Goal: Task Accomplishment & Management: Use online tool/utility

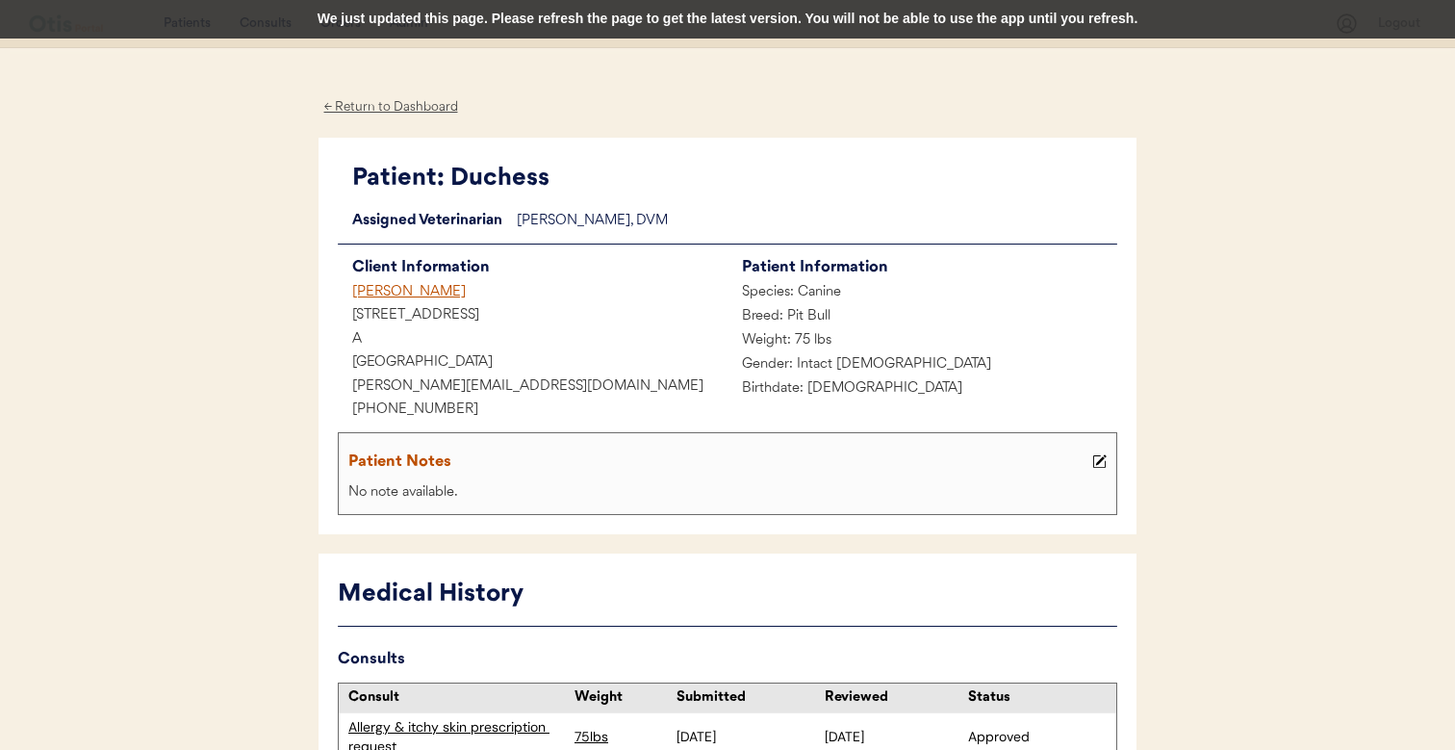
click at [482, 13] on div "We just updated this page. Please refresh the page to get the latest version. Y…" at bounding box center [727, 19] width 1455 height 39
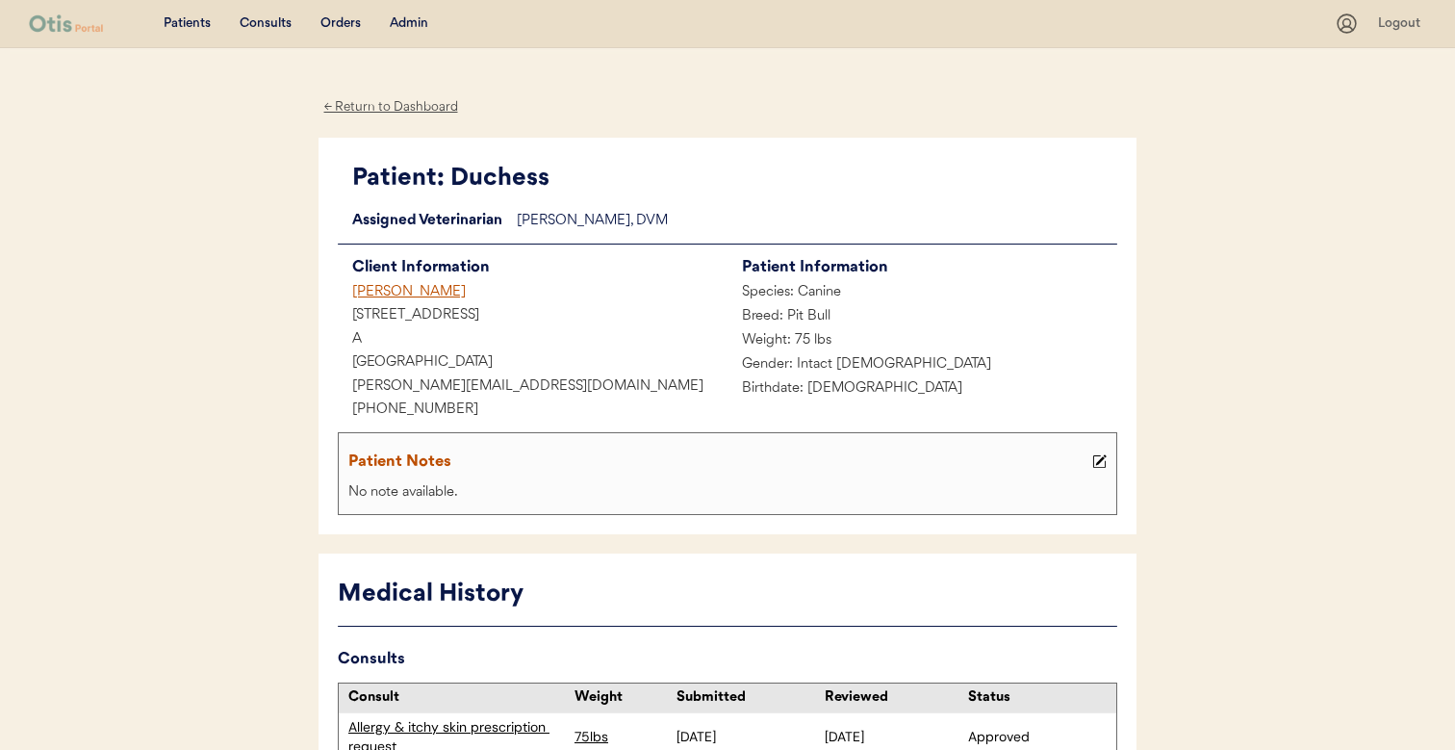
click at [438, 101] on div "← Return to Dashboard" at bounding box center [391, 107] width 144 height 22
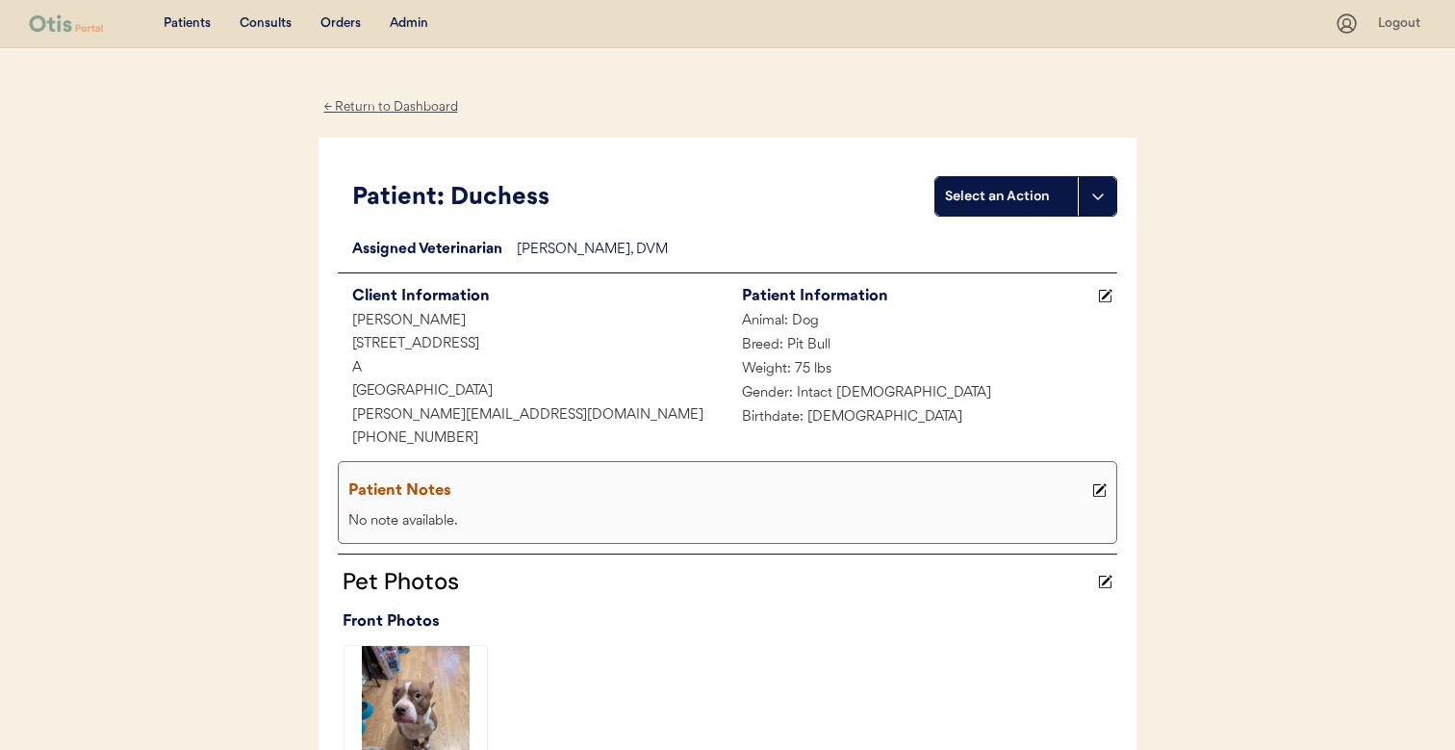
click at [418, 21] on div "Admin" at bounding box center [409, 23] width 39 height 19
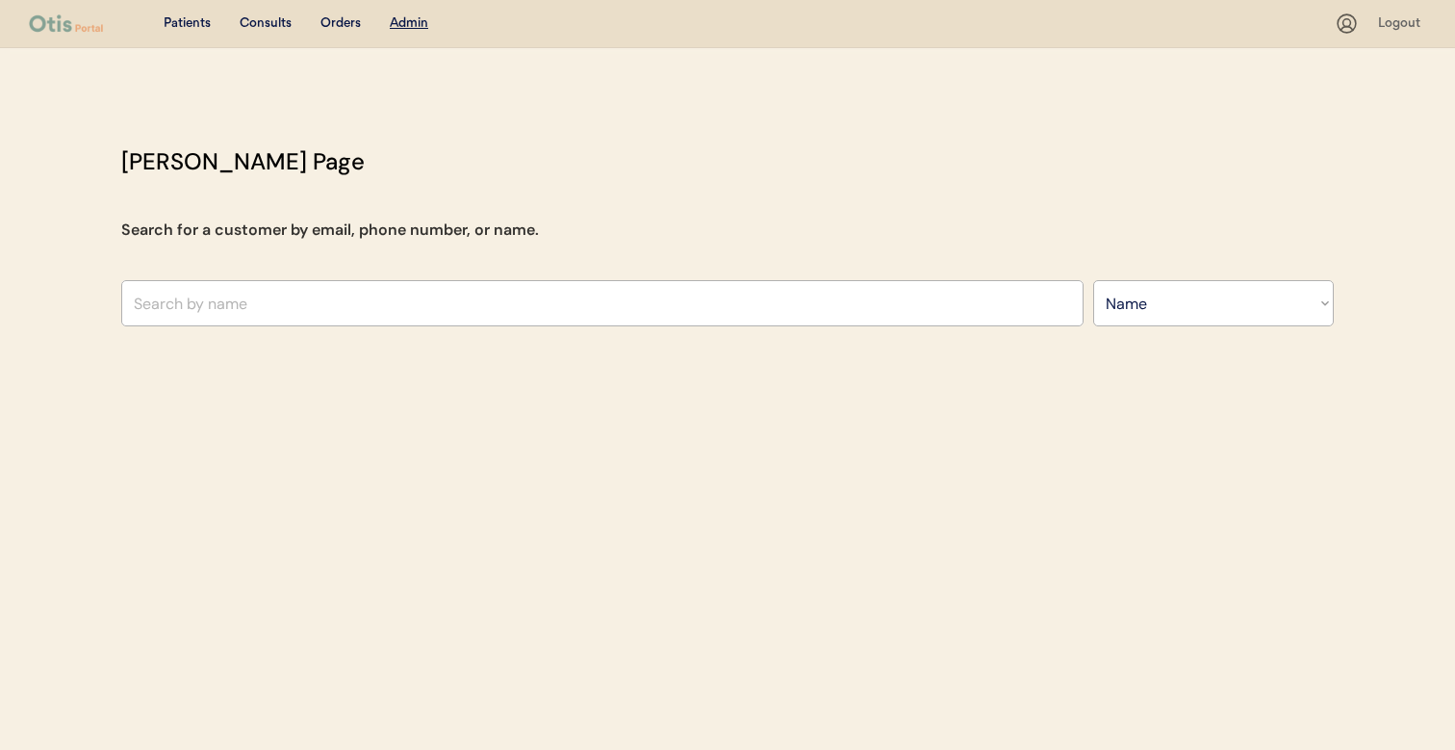
select select ""Name""
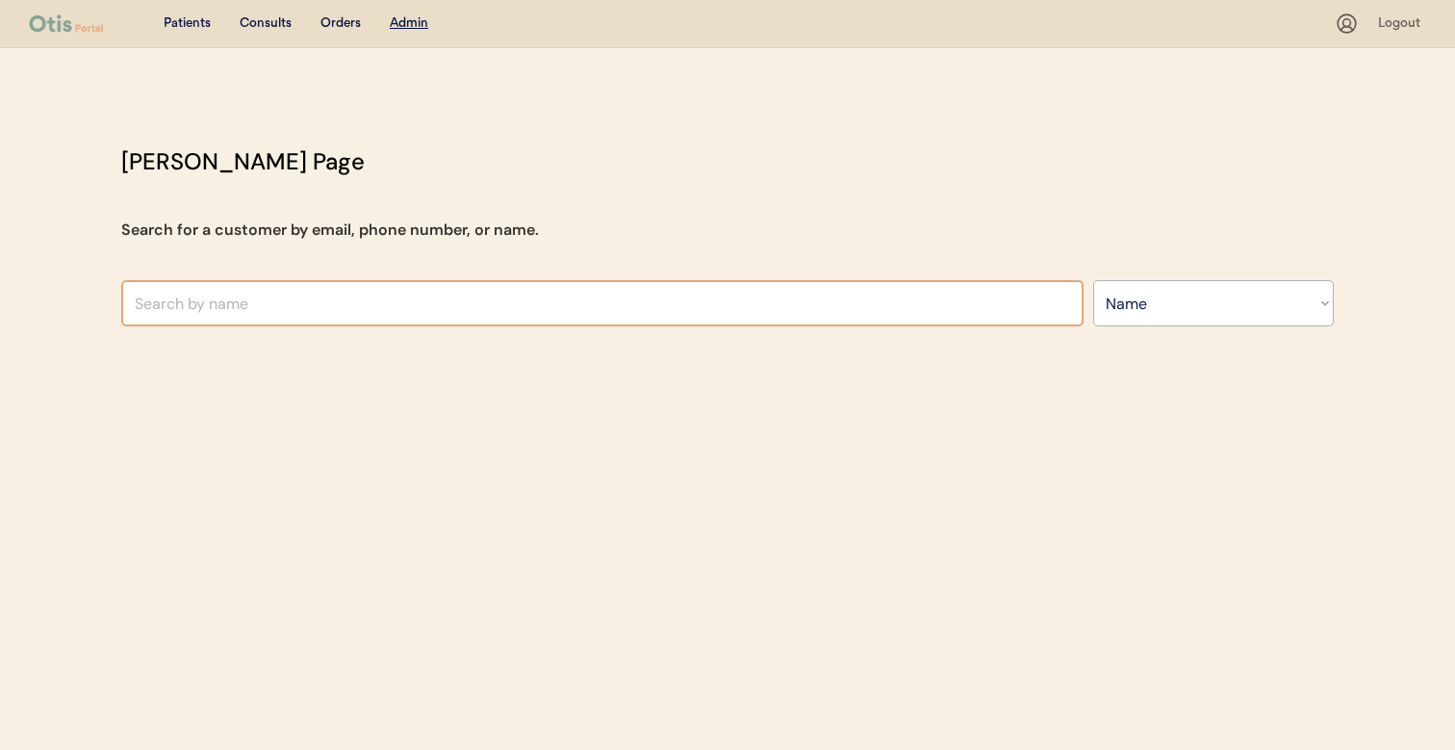
click at [475, 301] on input "text" at bounding box center [602, 303] width 963 height 46
type input "niin"
type input "[PERSON_NAME]"
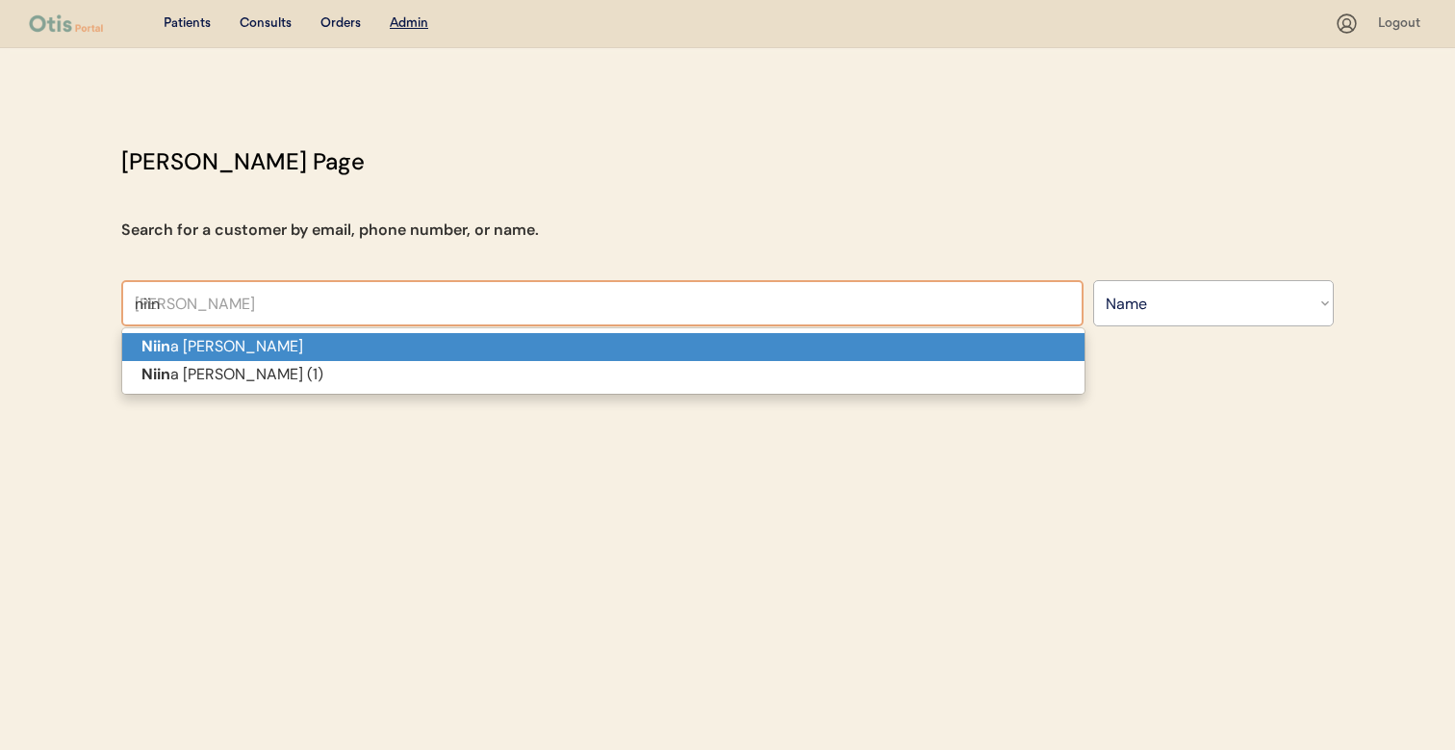
click at [461, 344] on p "Niin a [PERSON_NAME]" at bounding box center [603, 347] width 963 height 28
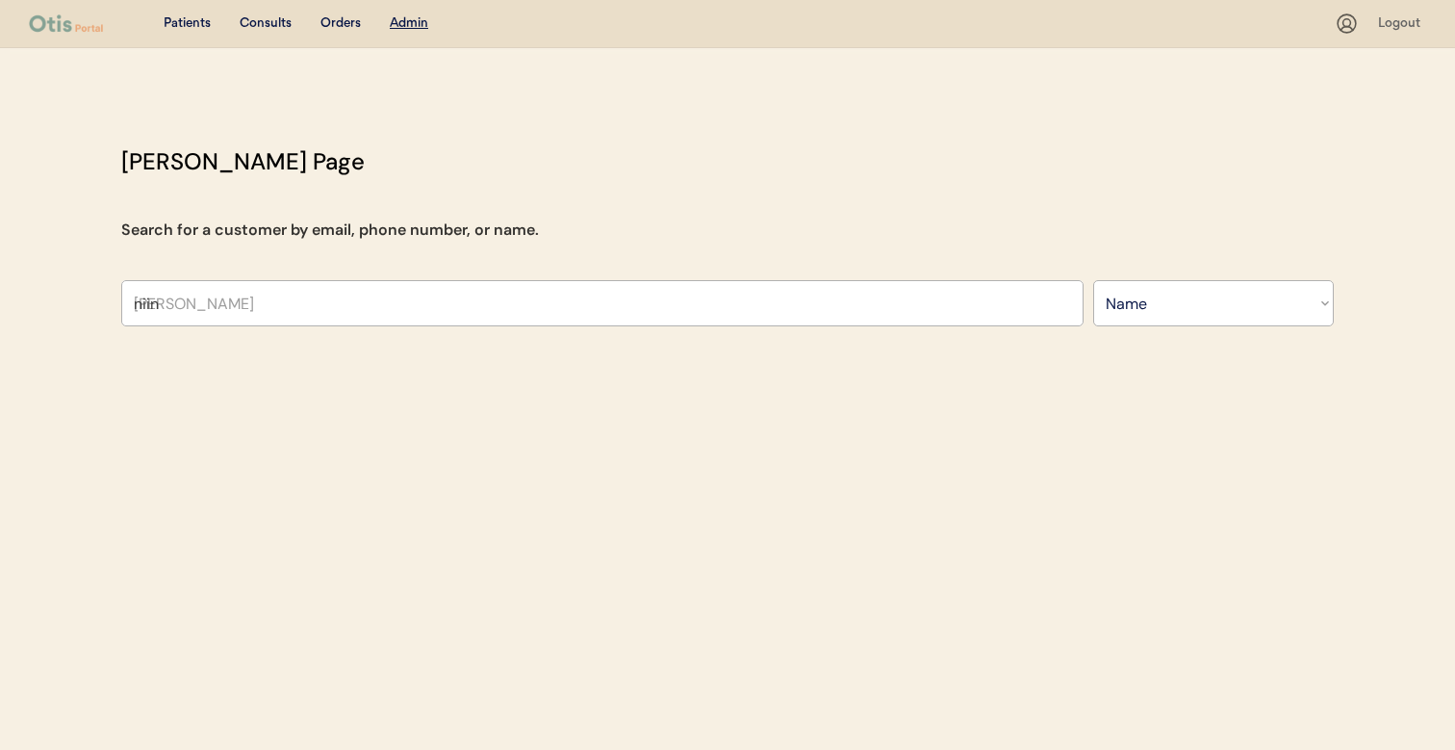
type input "[PERSON_NAME]"
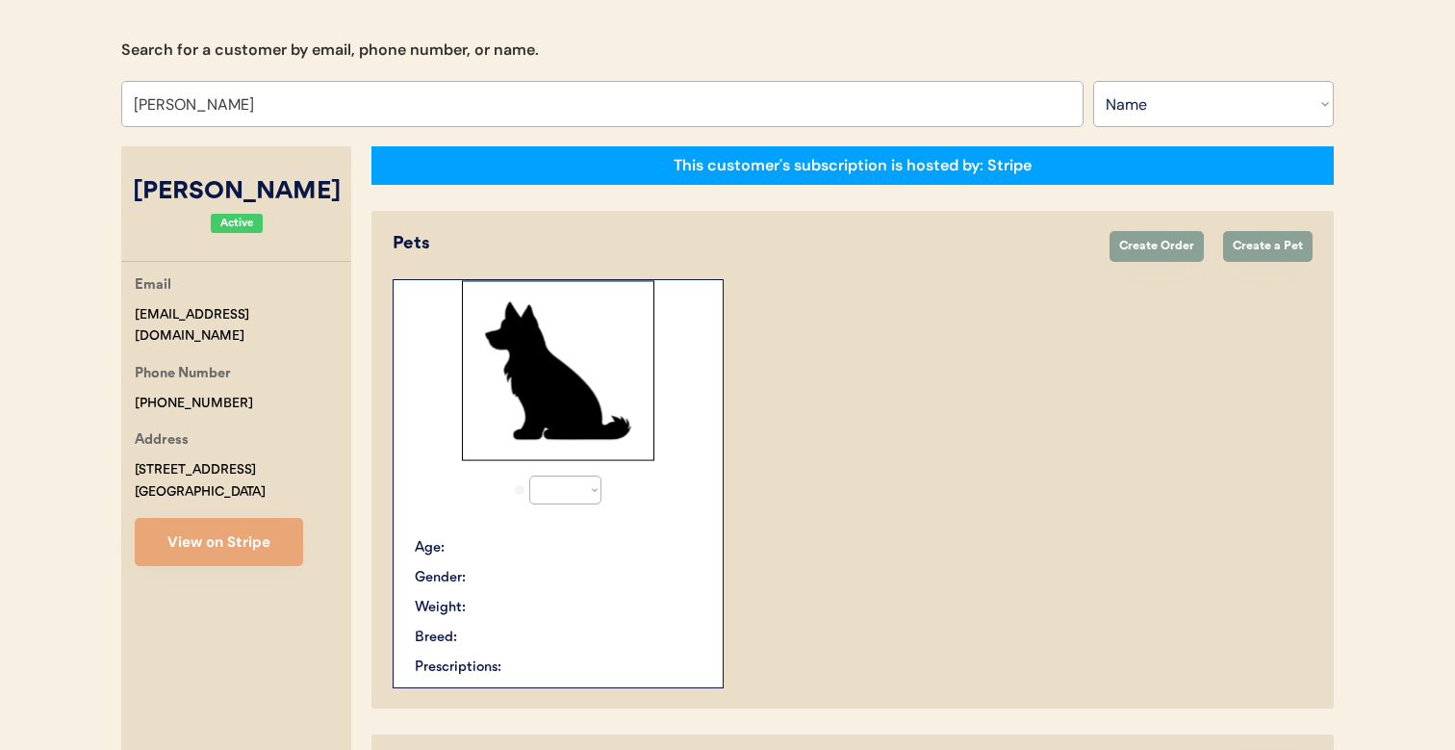
select select "true"
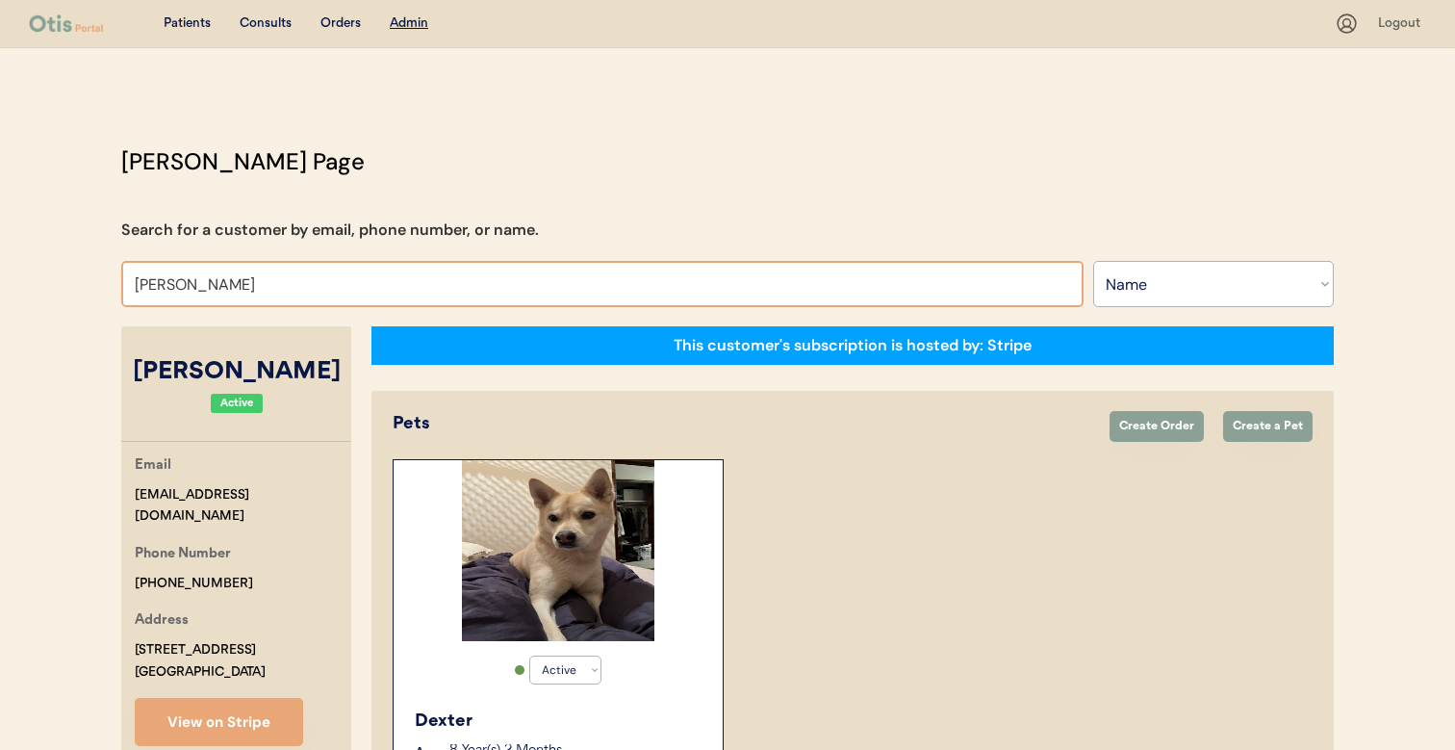
type input "[PERSON_NAME]"
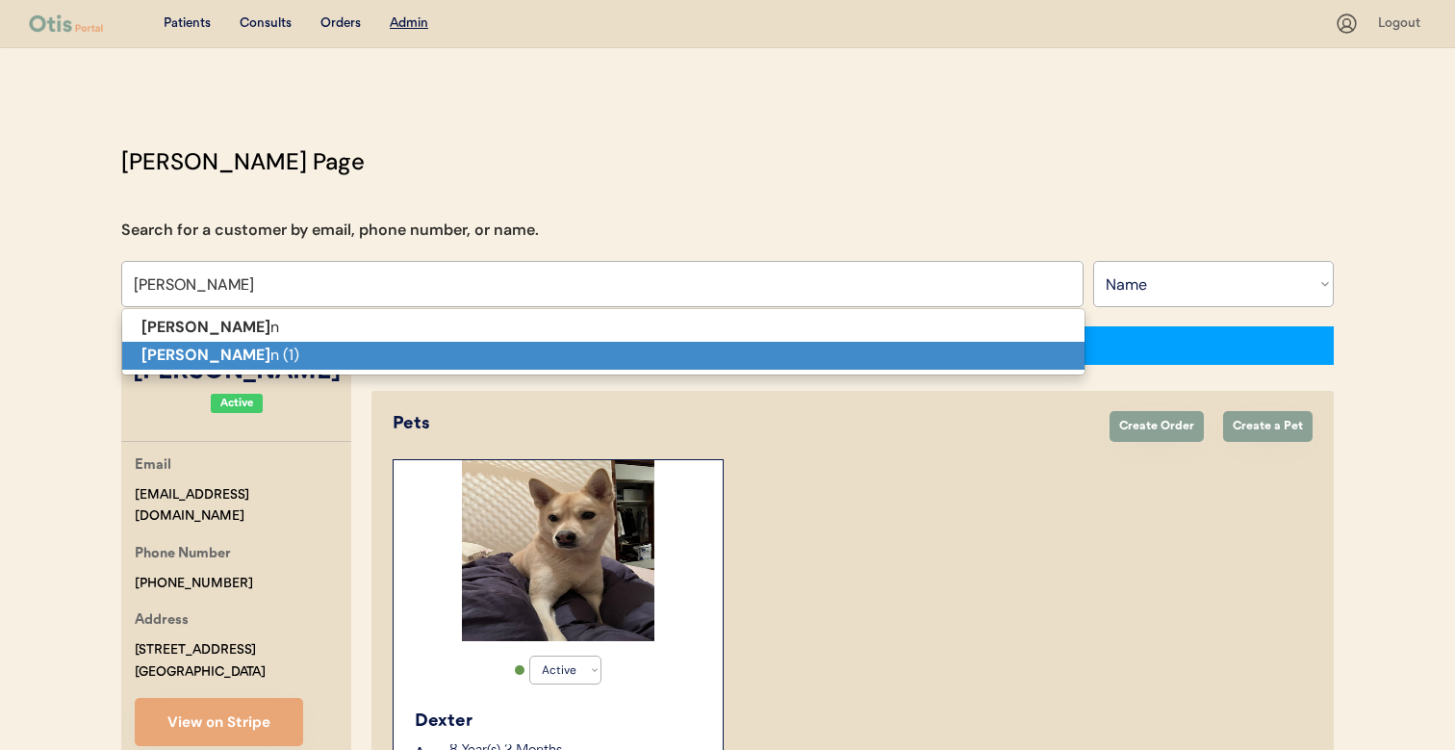
click at [320, 361] on p "[PERSON_NAME] n (1)" at bounding box center [603, 356] width 963 height 28
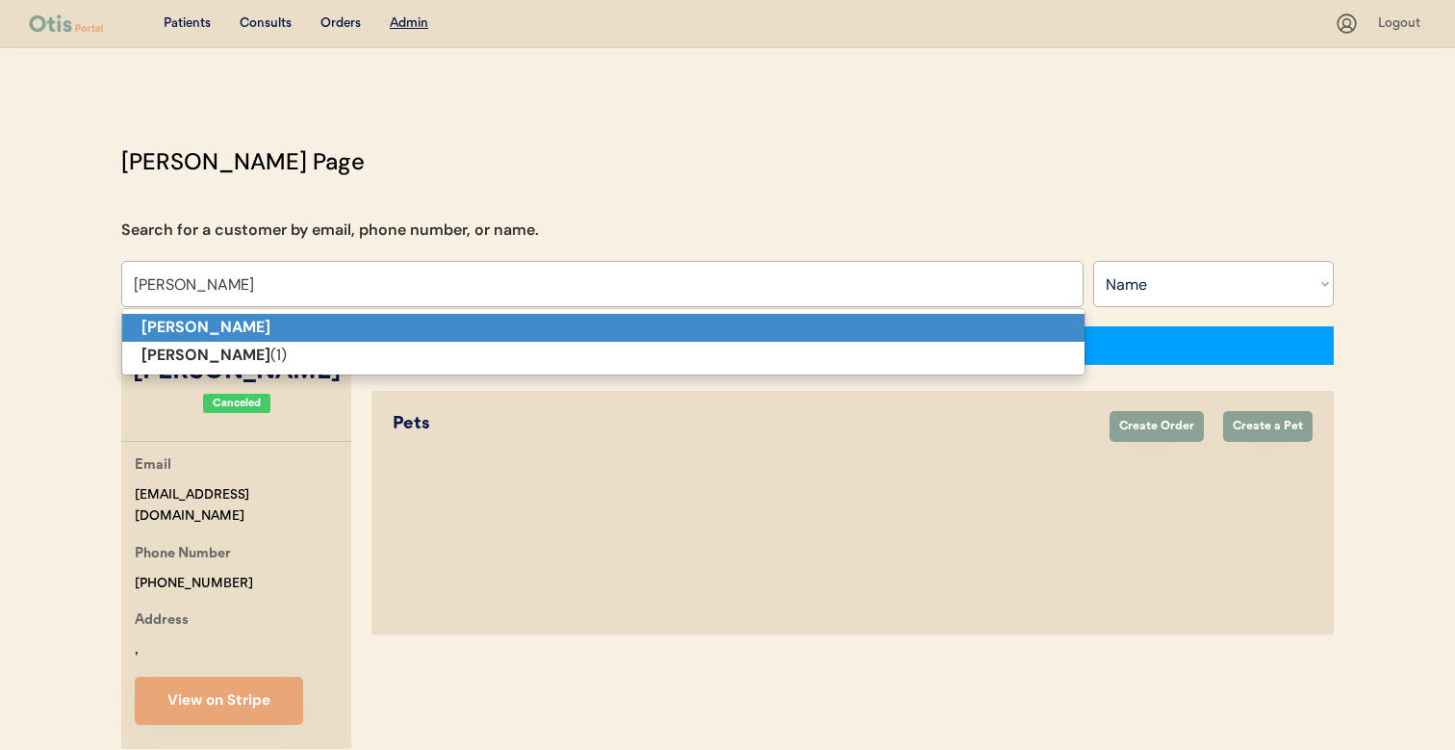
click at [363, 320] on p "[PERSON_NAME]" at bounding box center [603, 328] width 963 height 28
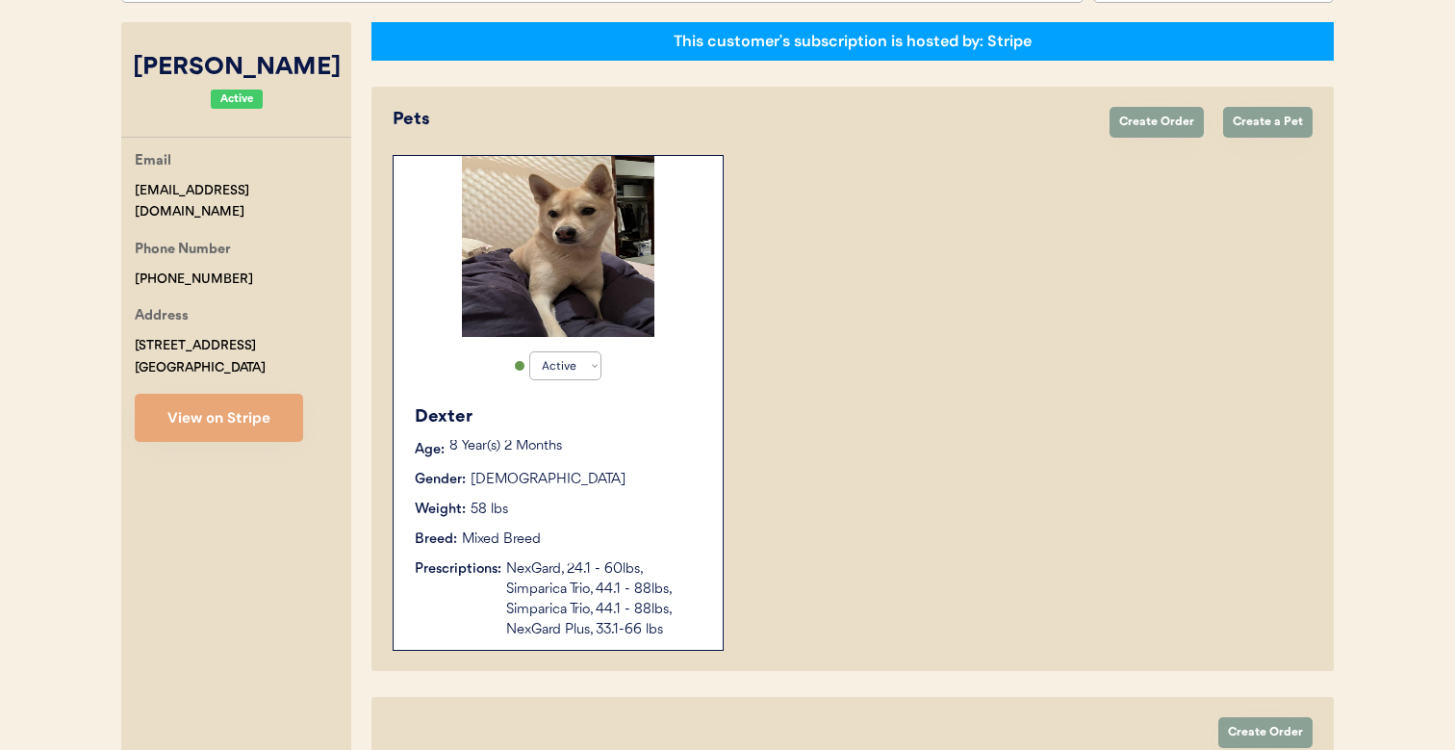
scroll to position [295, 0]
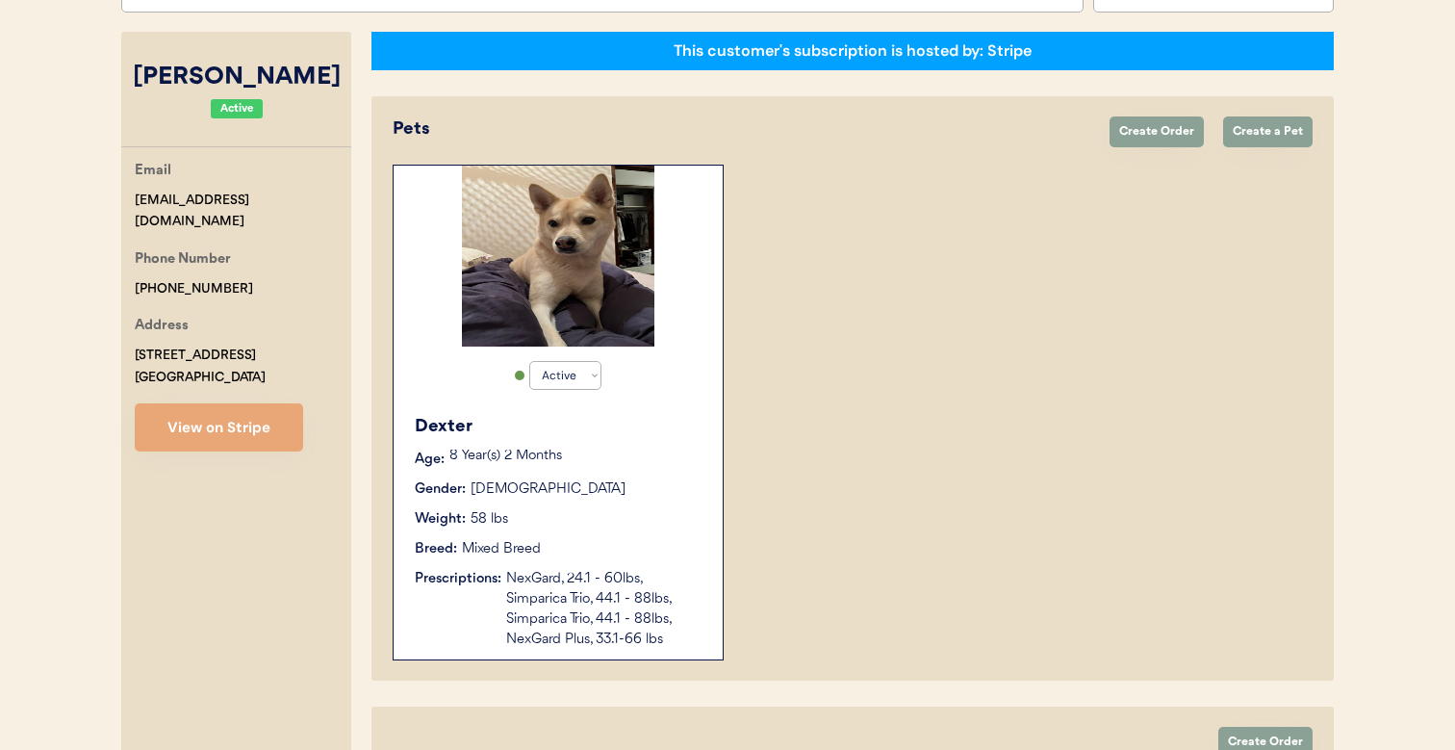
type input "[PERSON_NAME]"
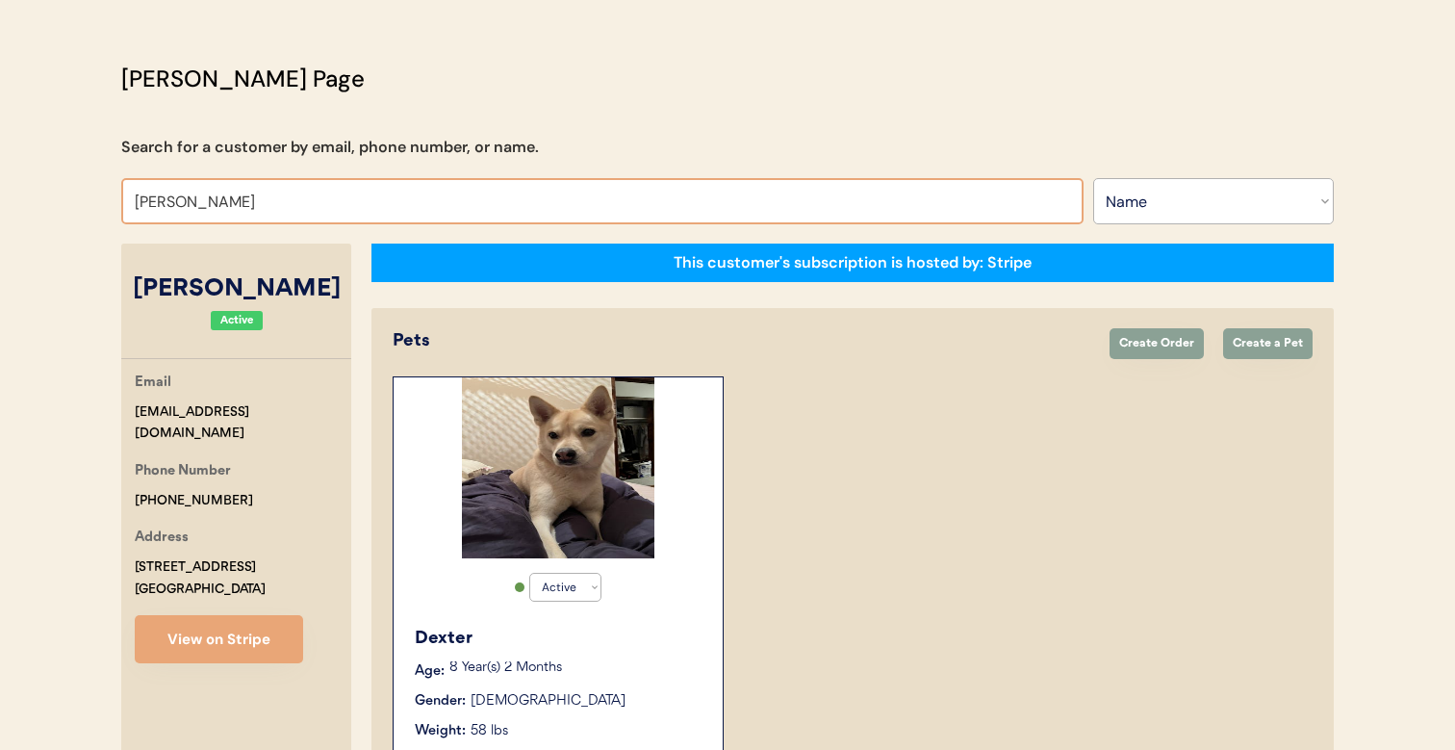
scroll to position [82, 0]
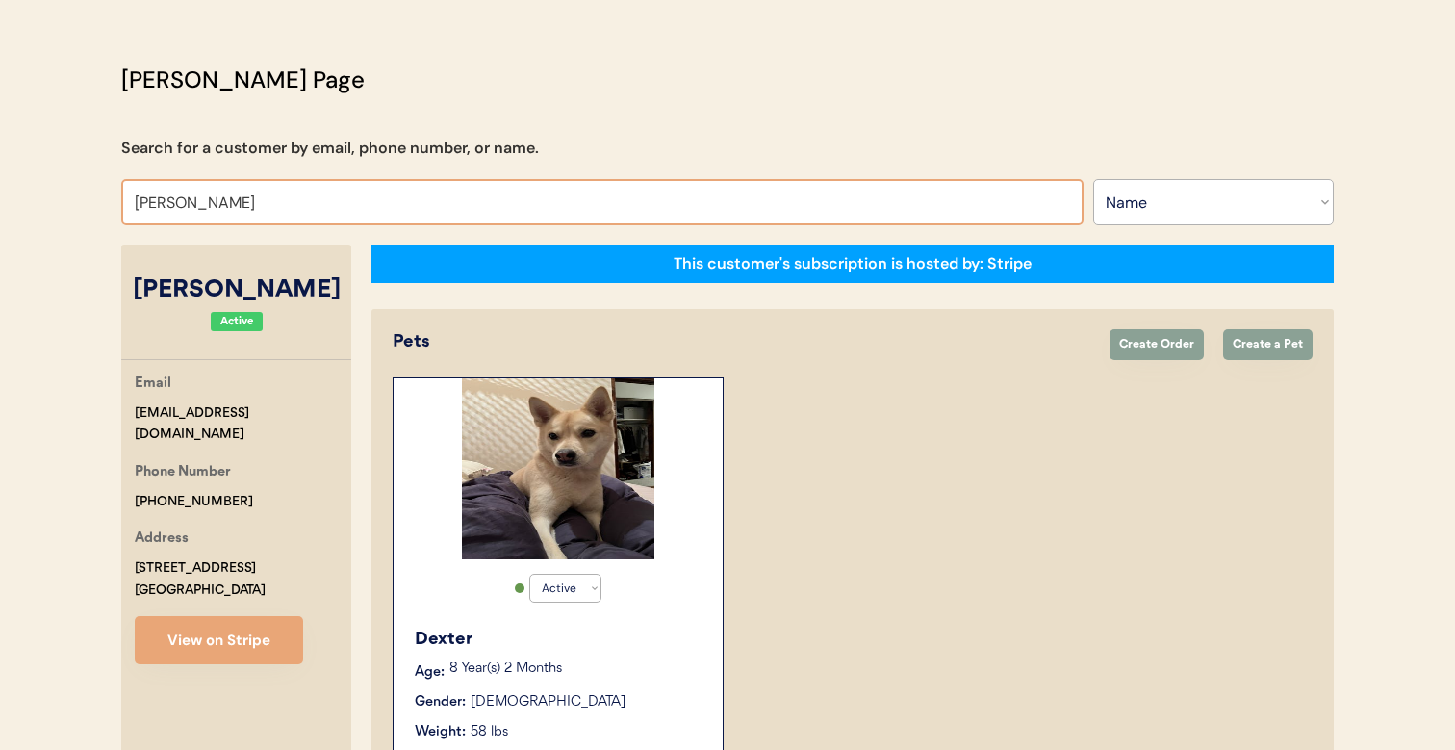
click at [1157, 184] on select "Search By Name Email Phone Number" at bounding box center [1213, 202] width 241 height 46
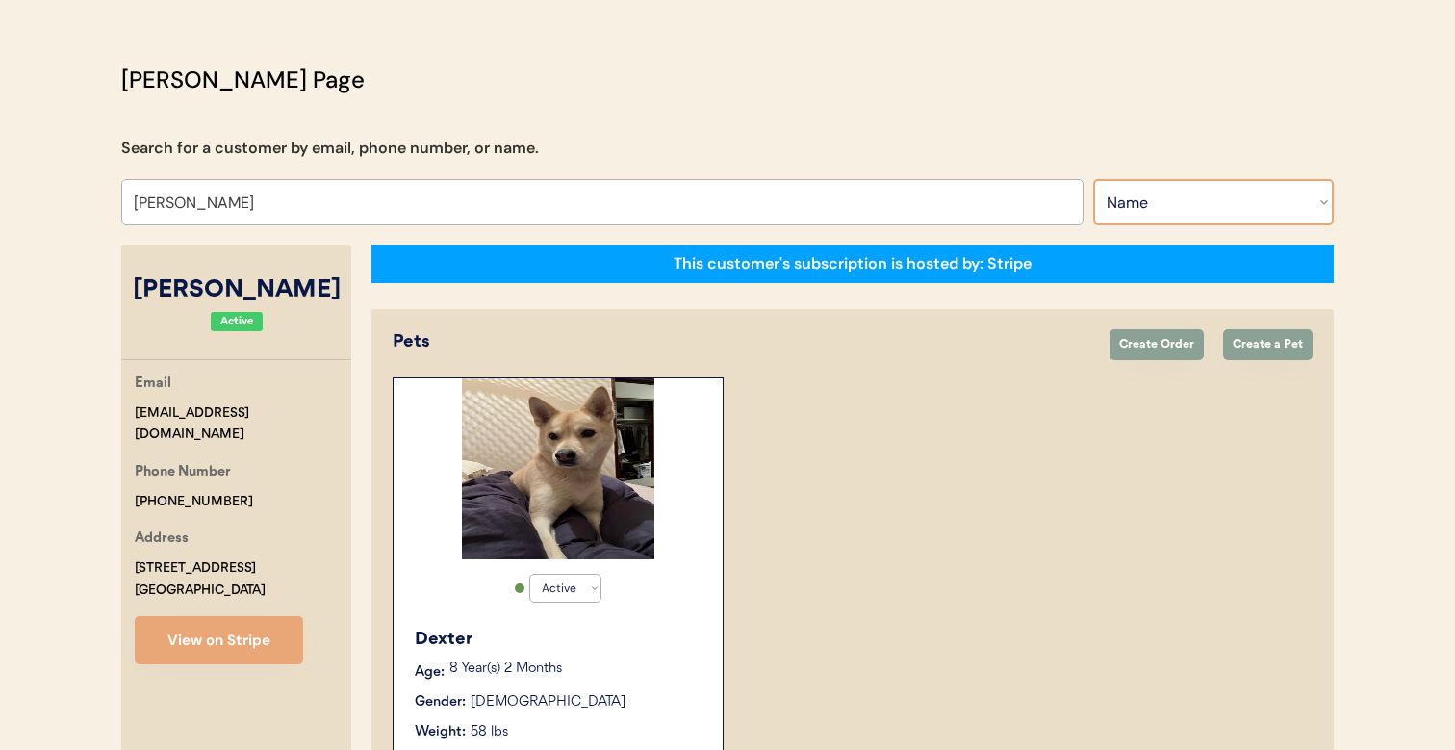
select select ""Email""
click at [1093, 179] on select "Search By Name Email Phone Number" at bounding box center [1213, 202] width 241 height 46
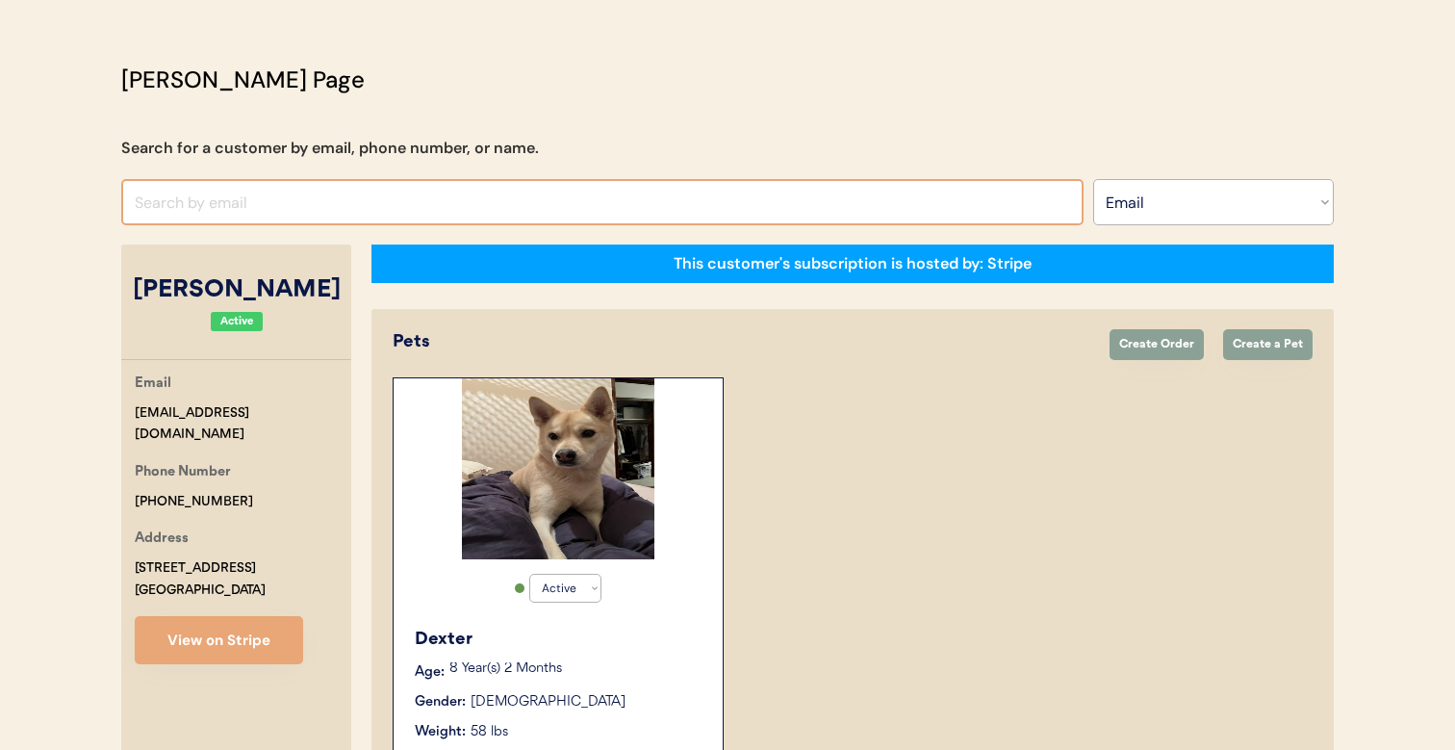
click at [984, 200] on input "input" at bounding box center [602, 202] width 963 height 46
paste input "[EMAIL_ADDRESS][DOMAIN_NAME] 21 21"
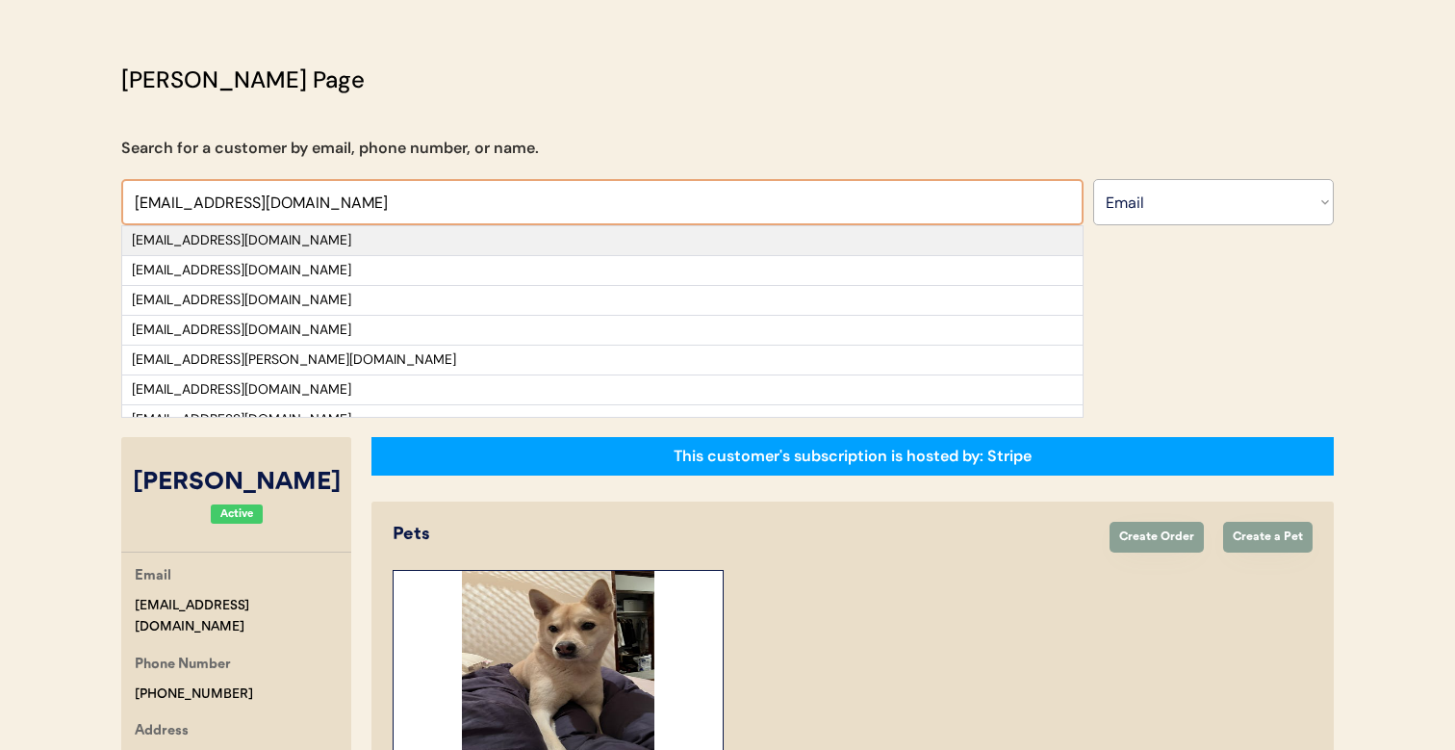
type input "[EMAIL_ADDRESS][DOMAIN_NAME]"
click at [709, 238] on div "[EMAIL_ADDRESS][DOMAIN_NAME]" at bounding box center [602, 240] width 941 height 19
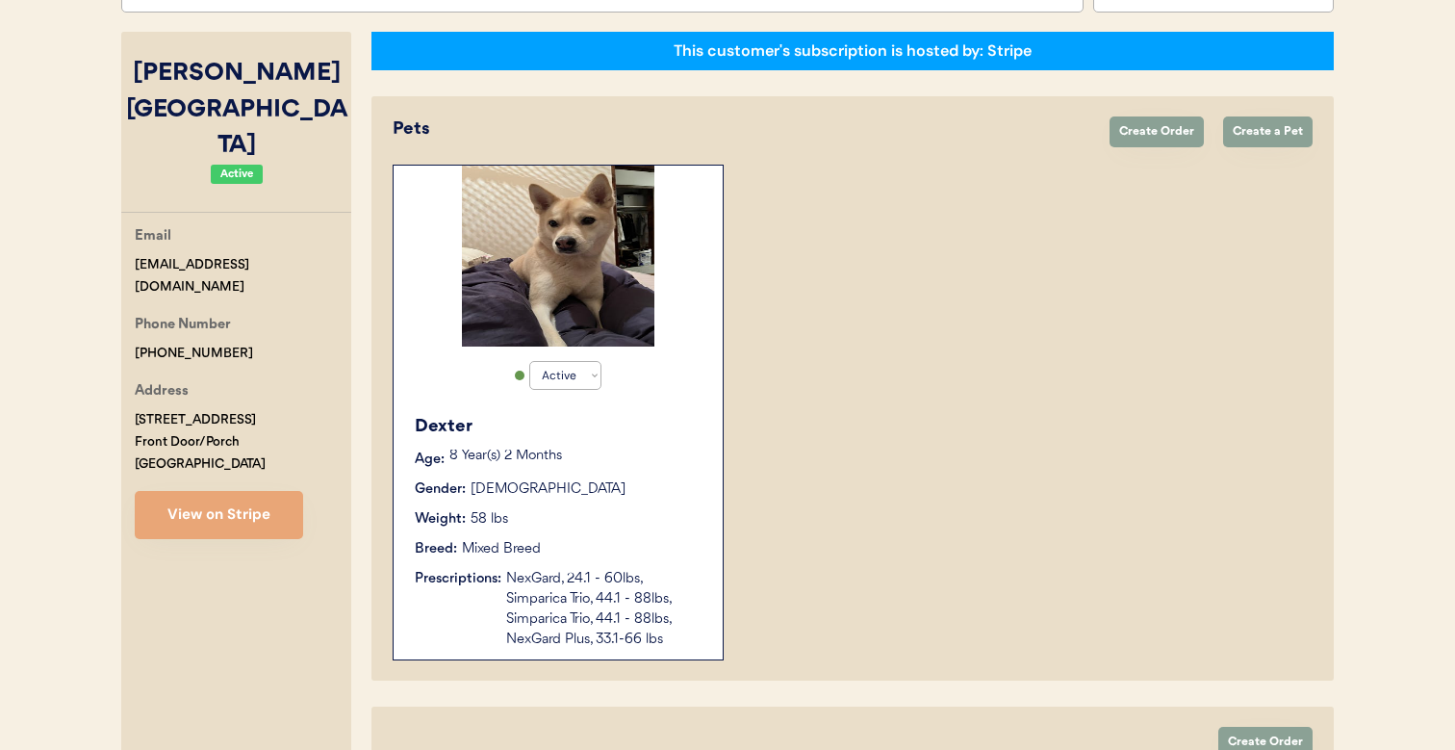
scroll to position [372, 0]
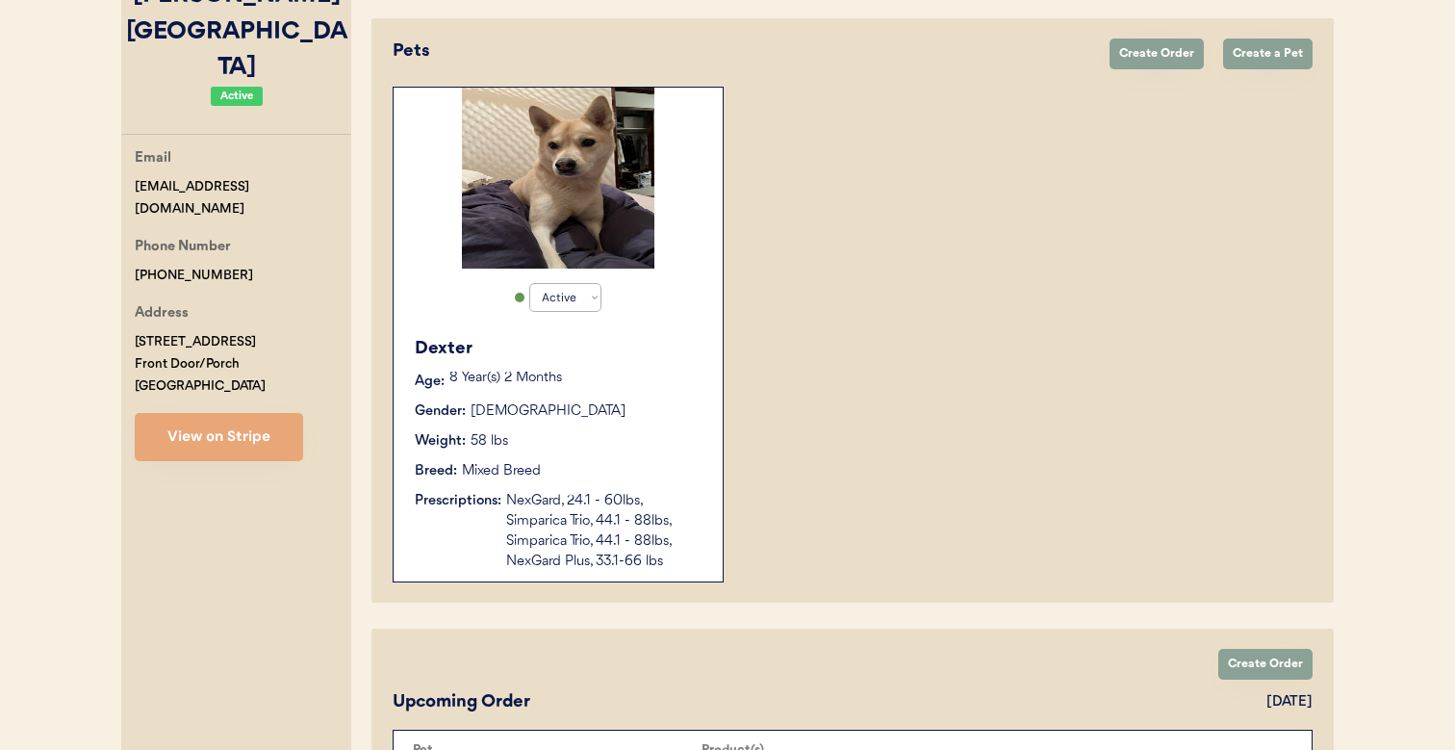
select select "true"
select select "false"
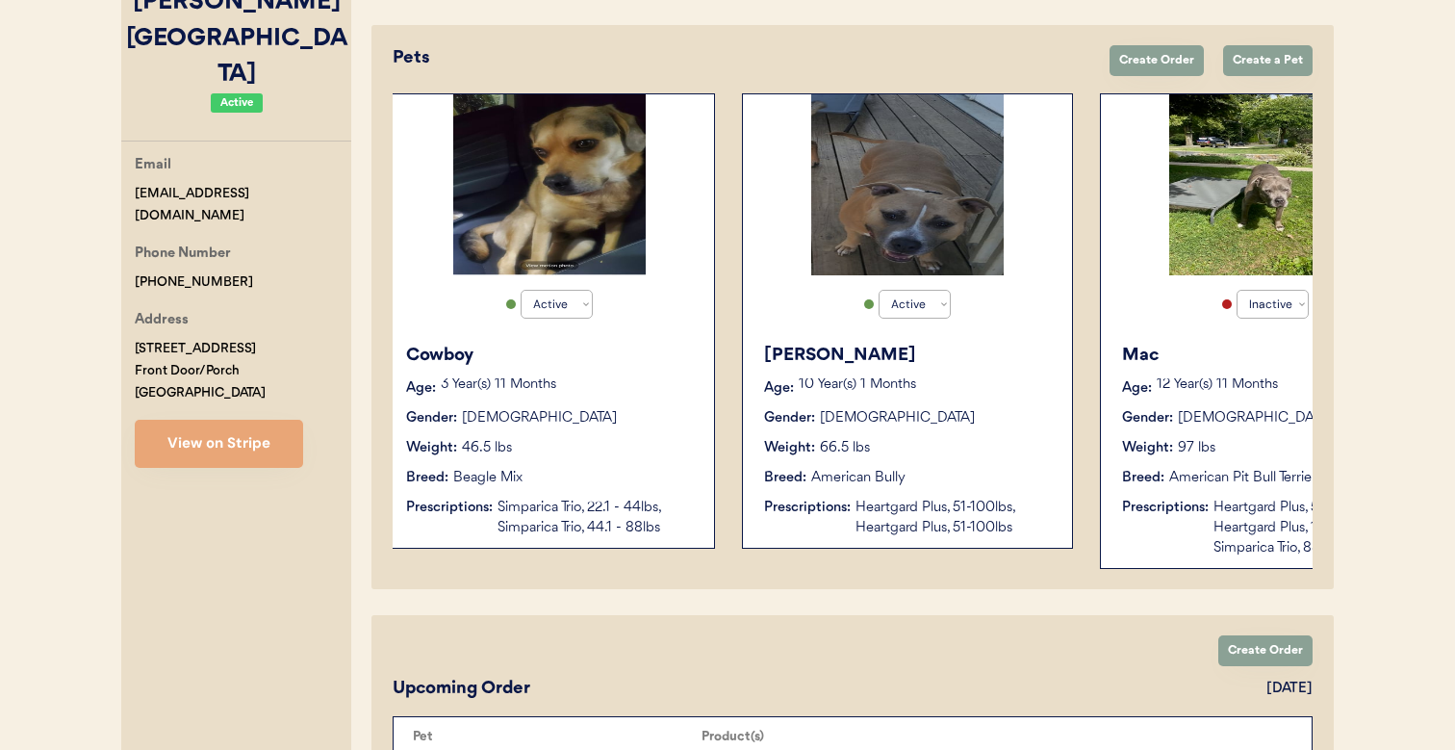
scroll to position [0, 0]
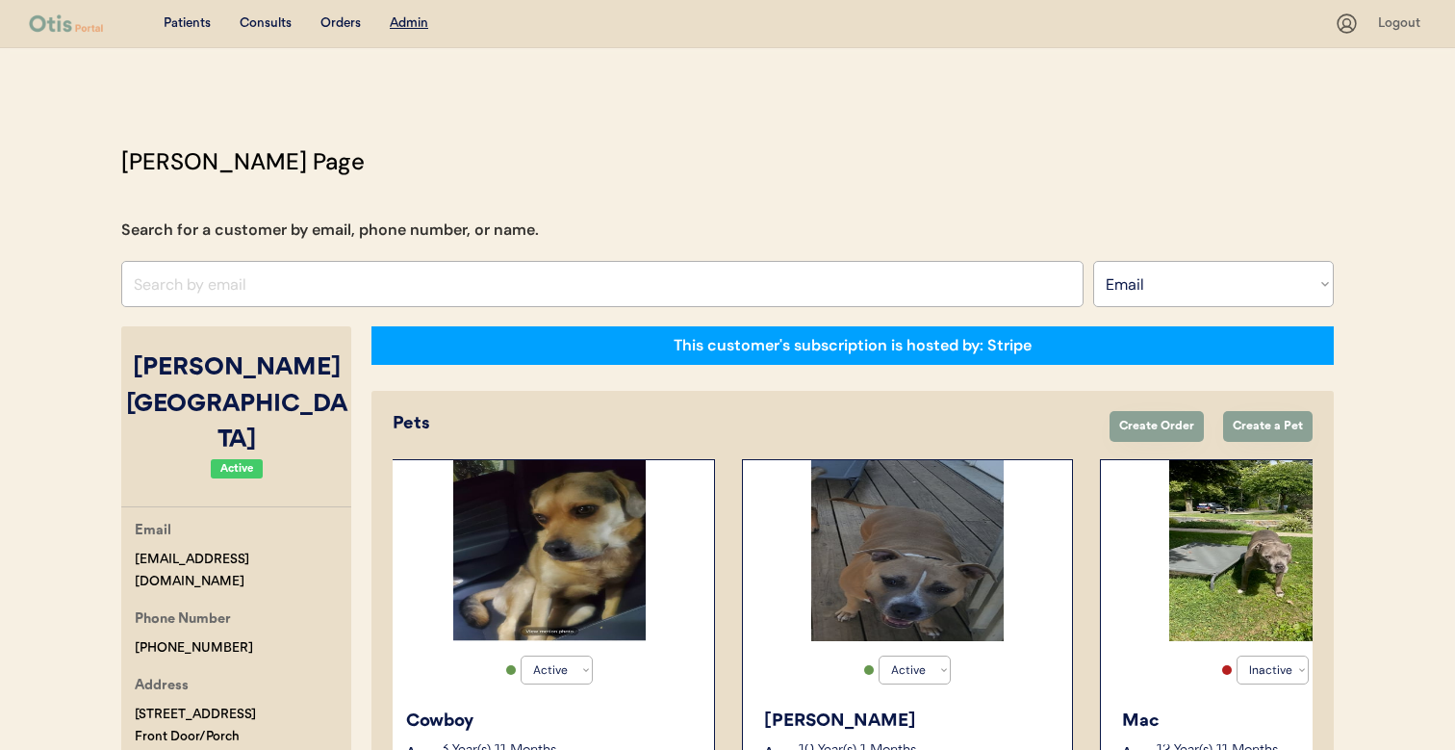
click at [477, 261] on input "input" at bounding box center [602, 284] width 963 height 46
paste input "[EMAIL_ADDRESS][DOMAIN_NAME]"
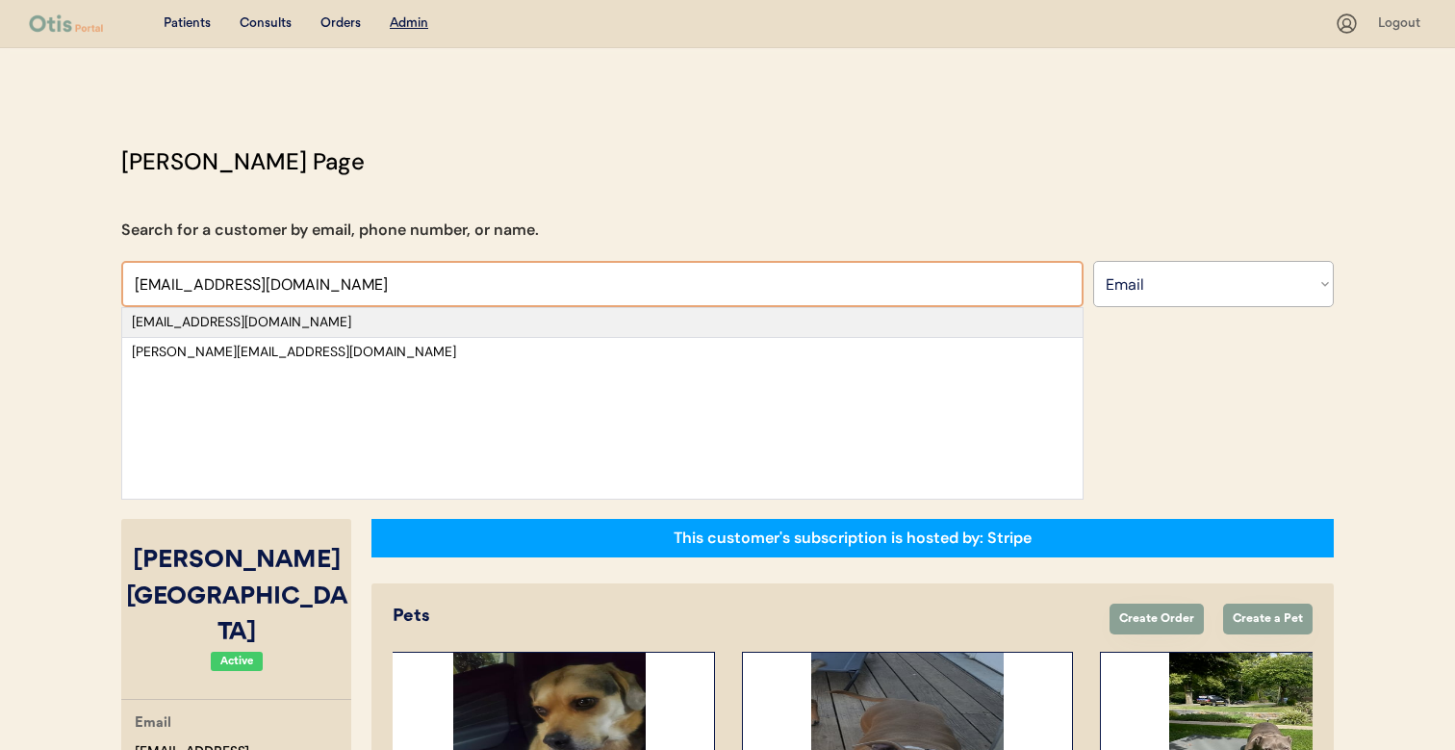
type input "[EMAIL_ADDRESS][DOMAIN_NAME]"
click at [435, 320] on div "[EMAIL_ADDRESS][DOMAIN_NAME]" at bounding box center [602, 322] width 941 height 19
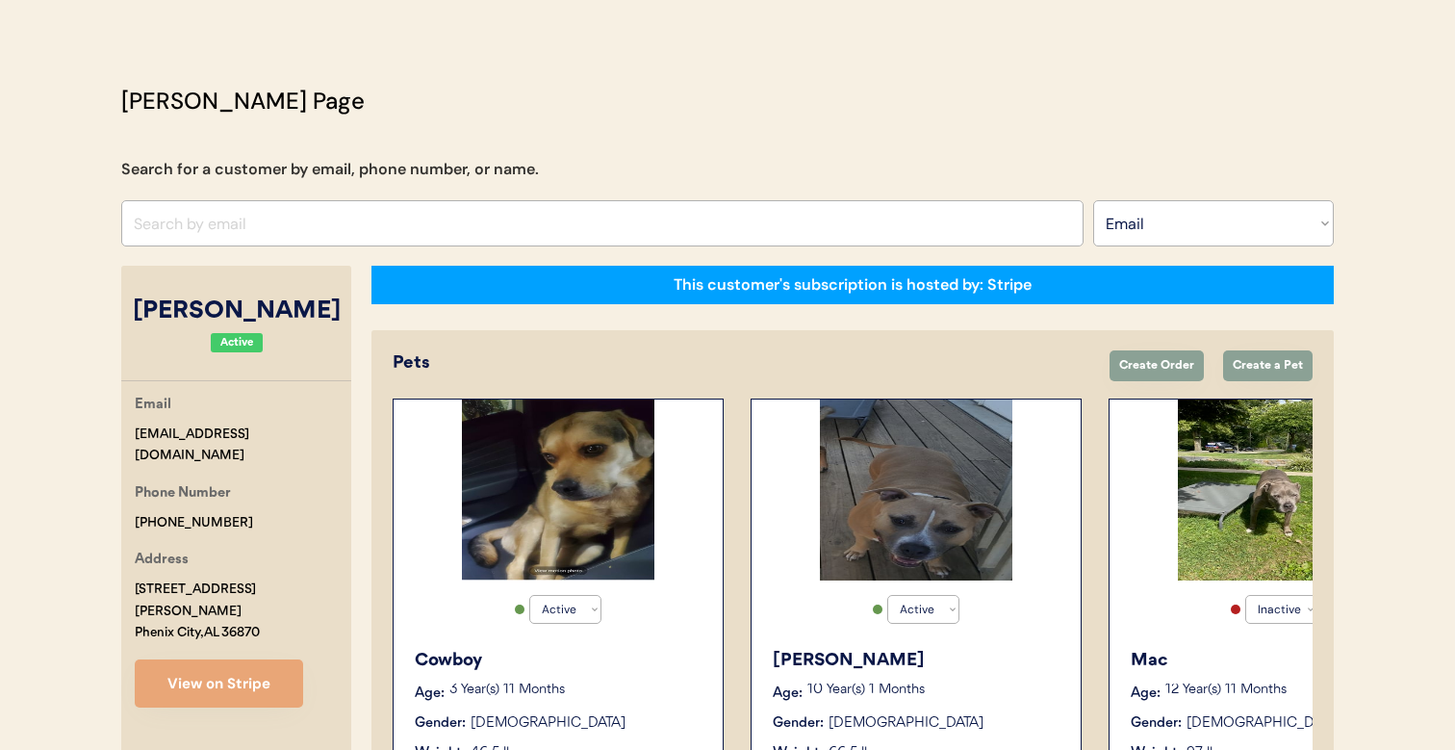
select select "true"
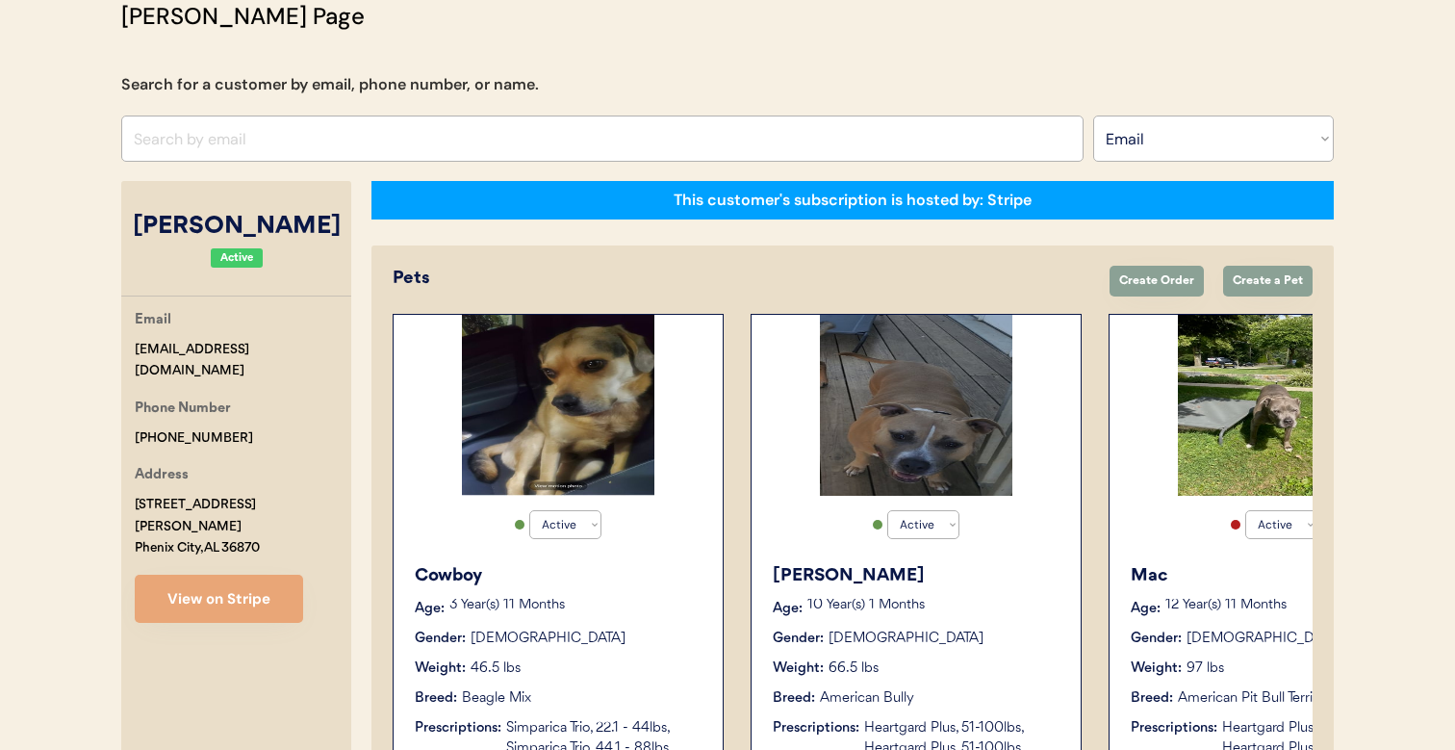
select select "true"
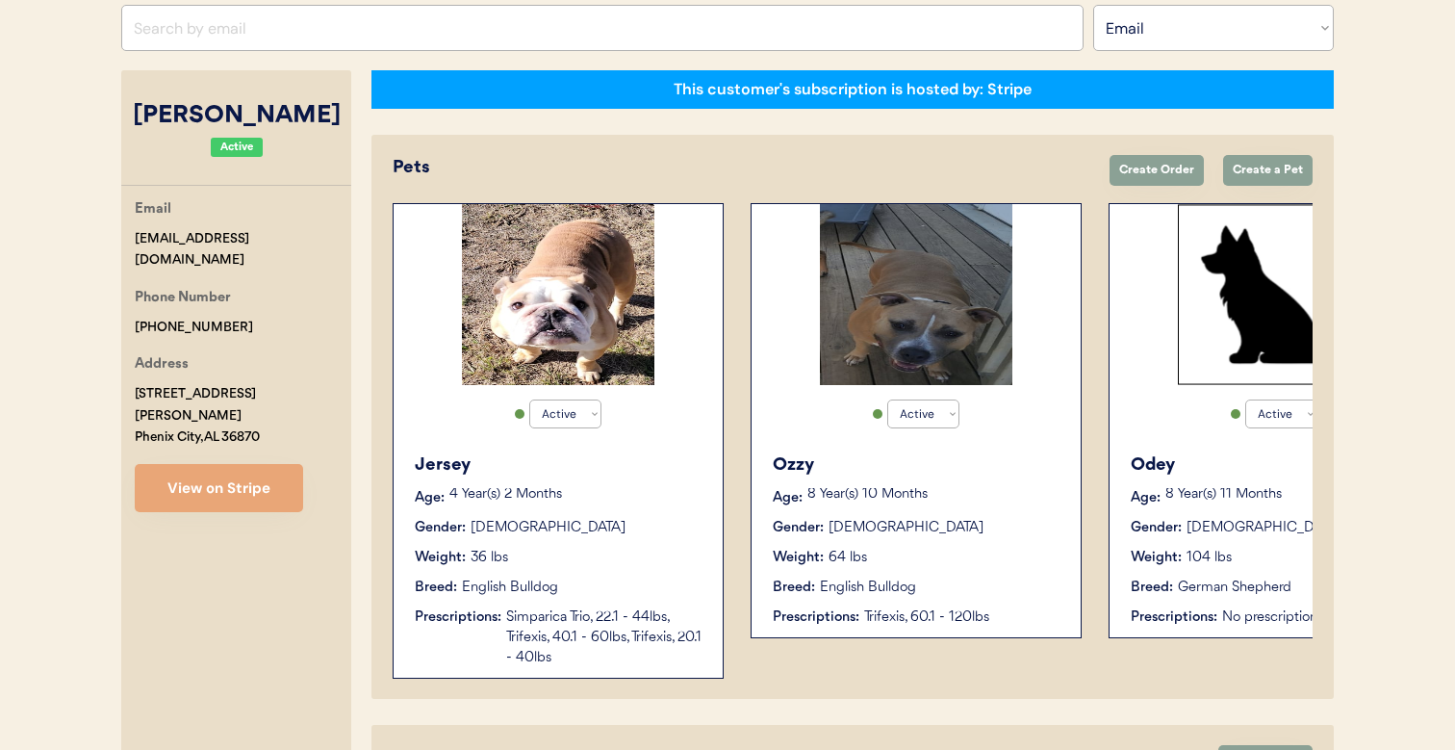
scroll to position [257, 0]
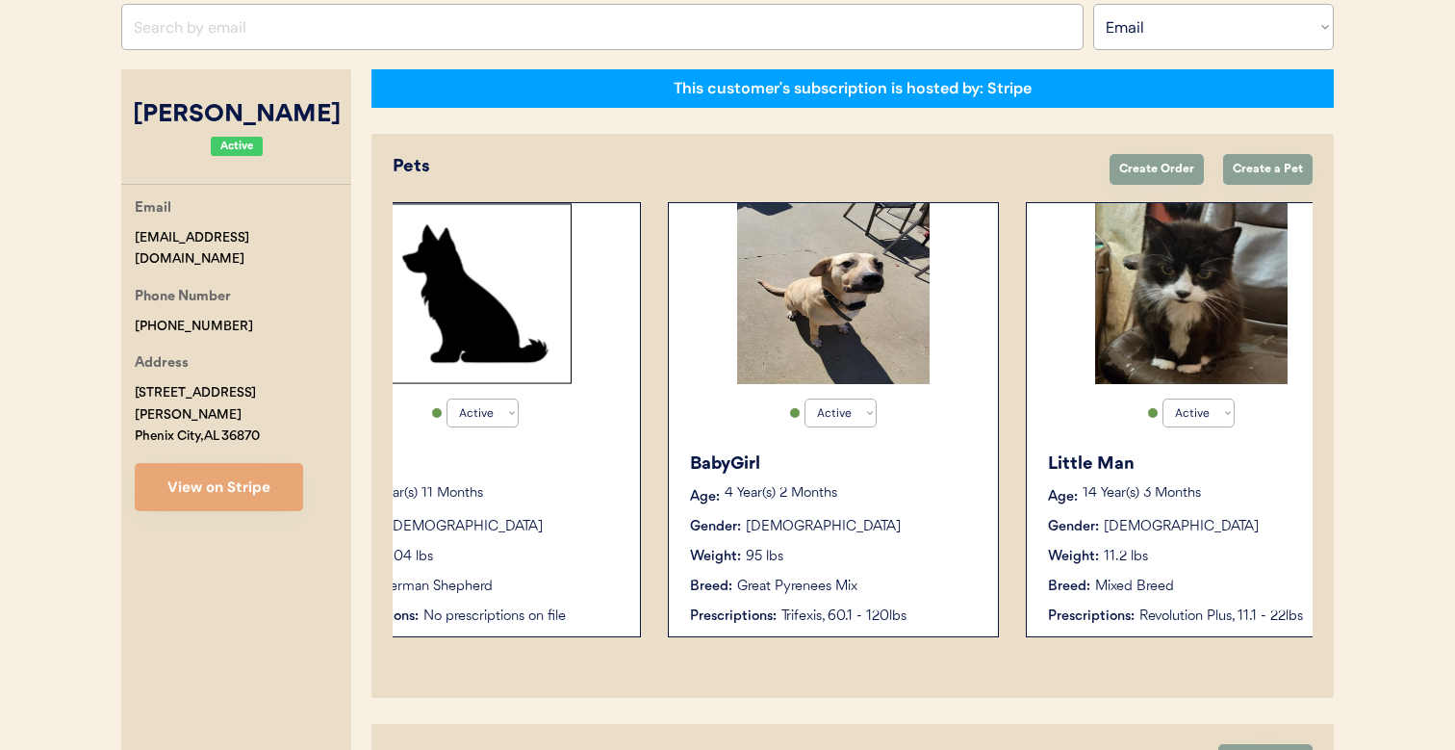
select select "true"
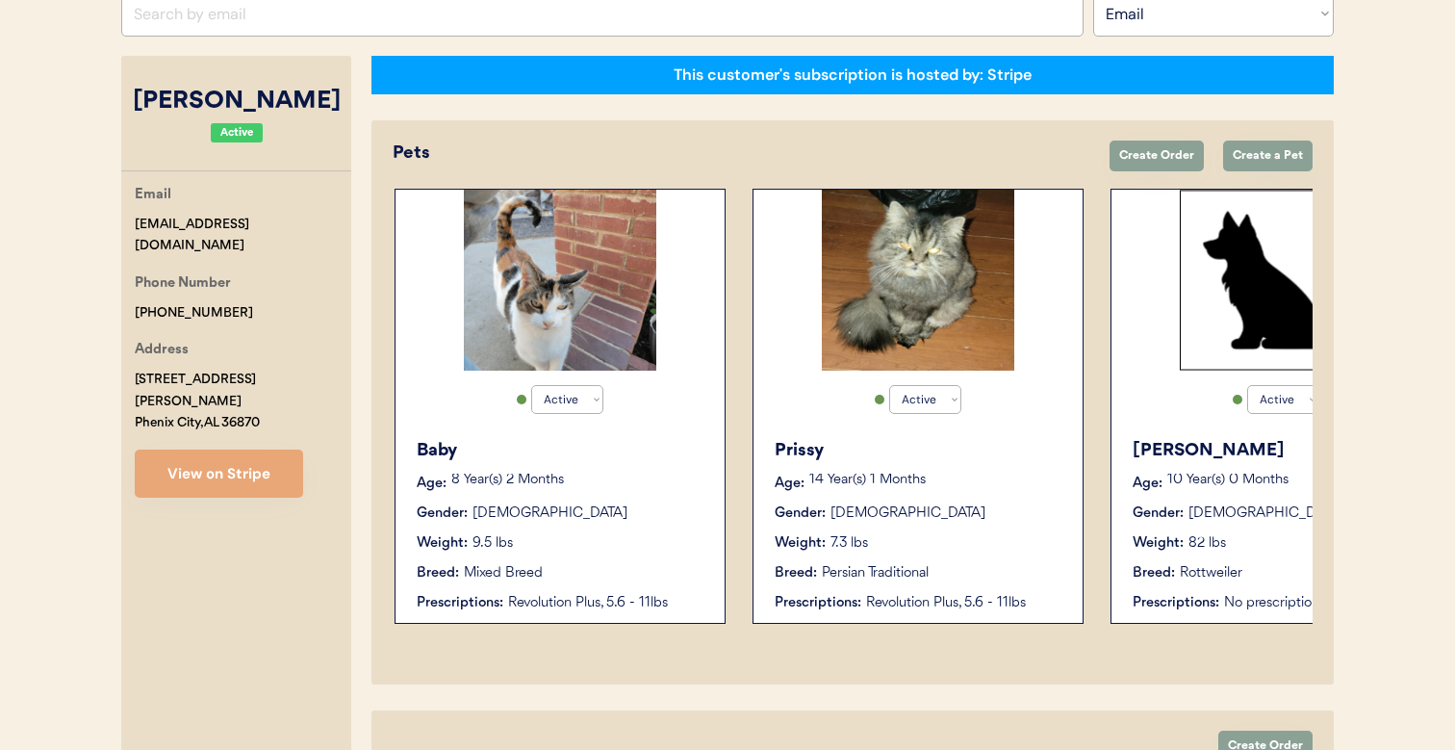
scroll to position [0, 1944]
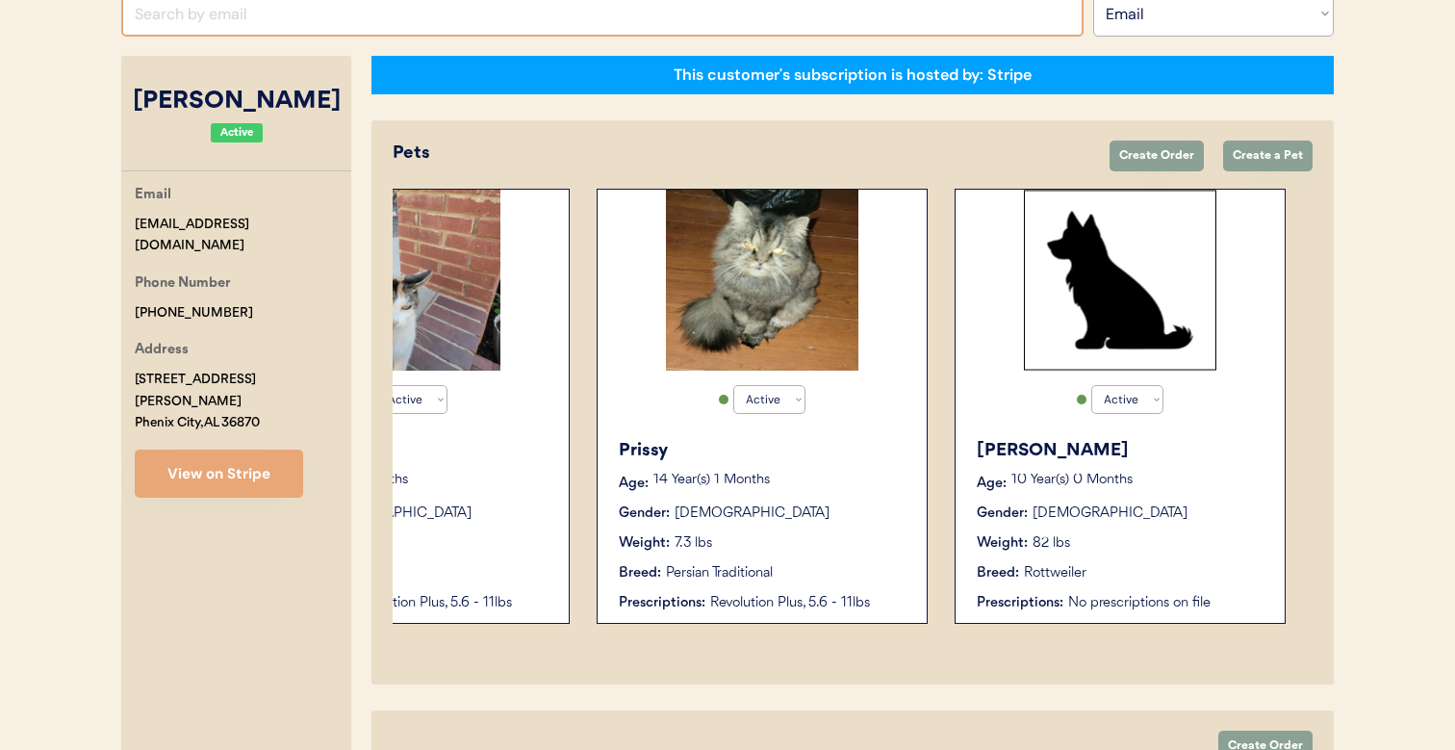
click at [530, 11] on input "input" at bounding box center [602, 13] width 963 height 46
paste input "[EMAIL_ADDRESS][DOMAIN_NAME] 22"
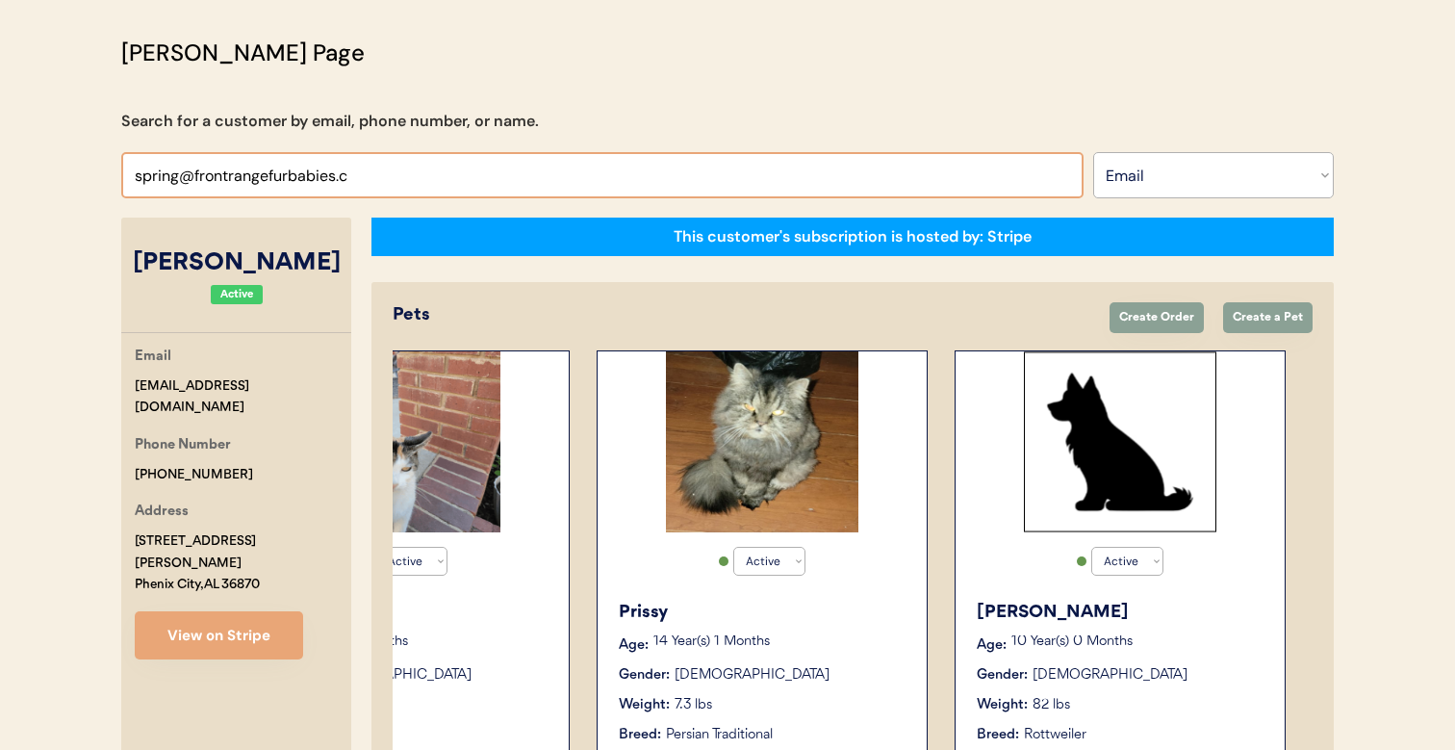
scroll to position [108, 0]
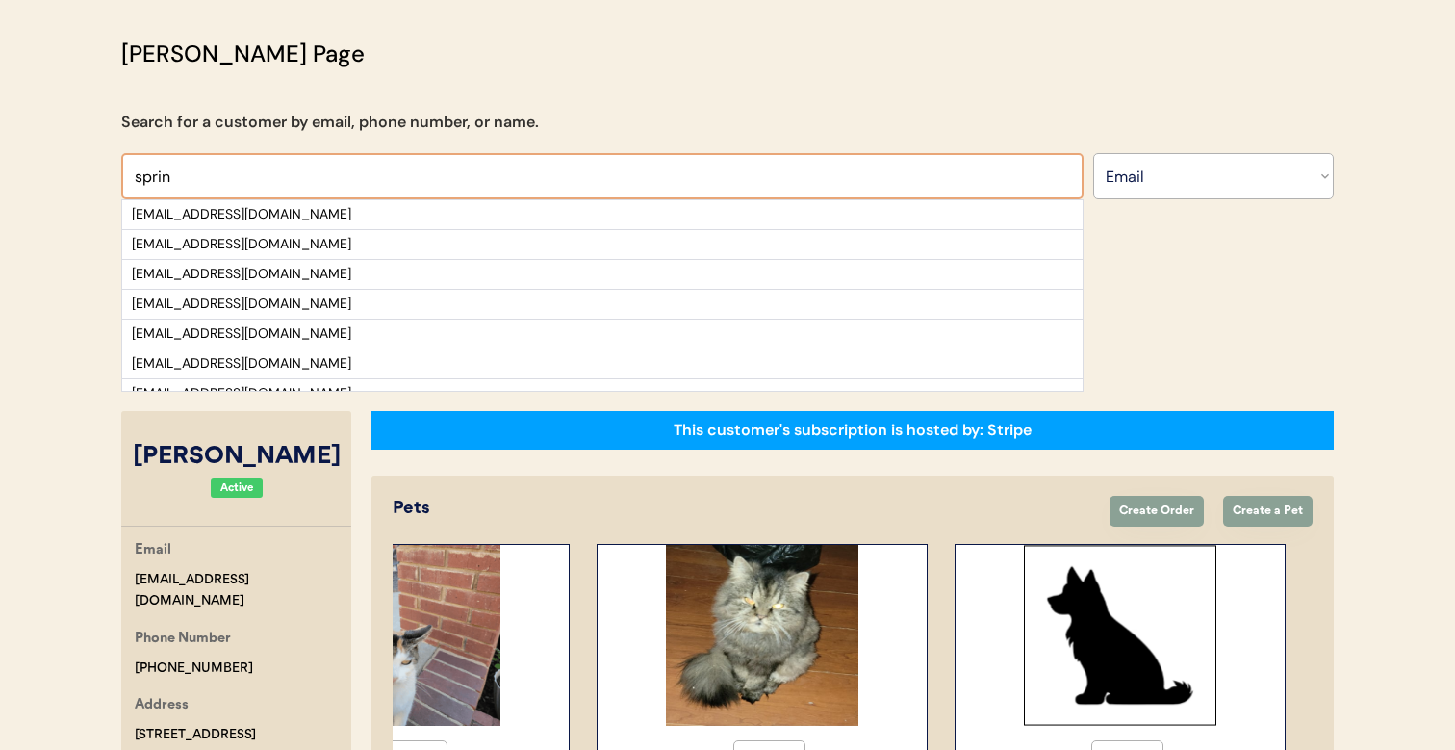
type input "spring"
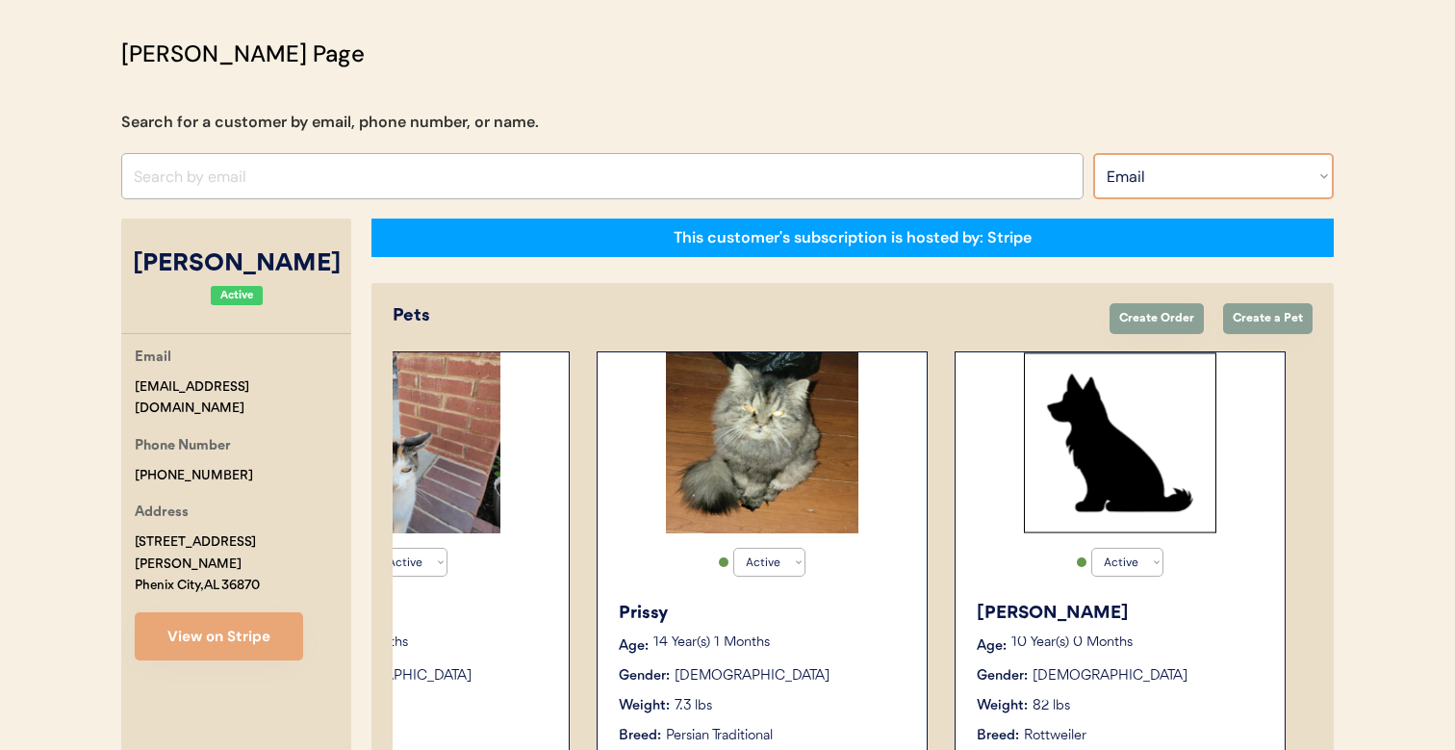
click at [1146, 192] on select "Search By Name Email Phone Number" at bounding box center [1213, 176] width 241 height 46
select select ""Name""
click at [1093, 153] on select "Search By Name Email Phone Number" at bounding box center [1213, 176] width 241 height 46
click at [989, 172] on input "[PERSON_NAME]" at bounding box center [602, 176] width 963 height 46
type input "[PERSON_NAME]"
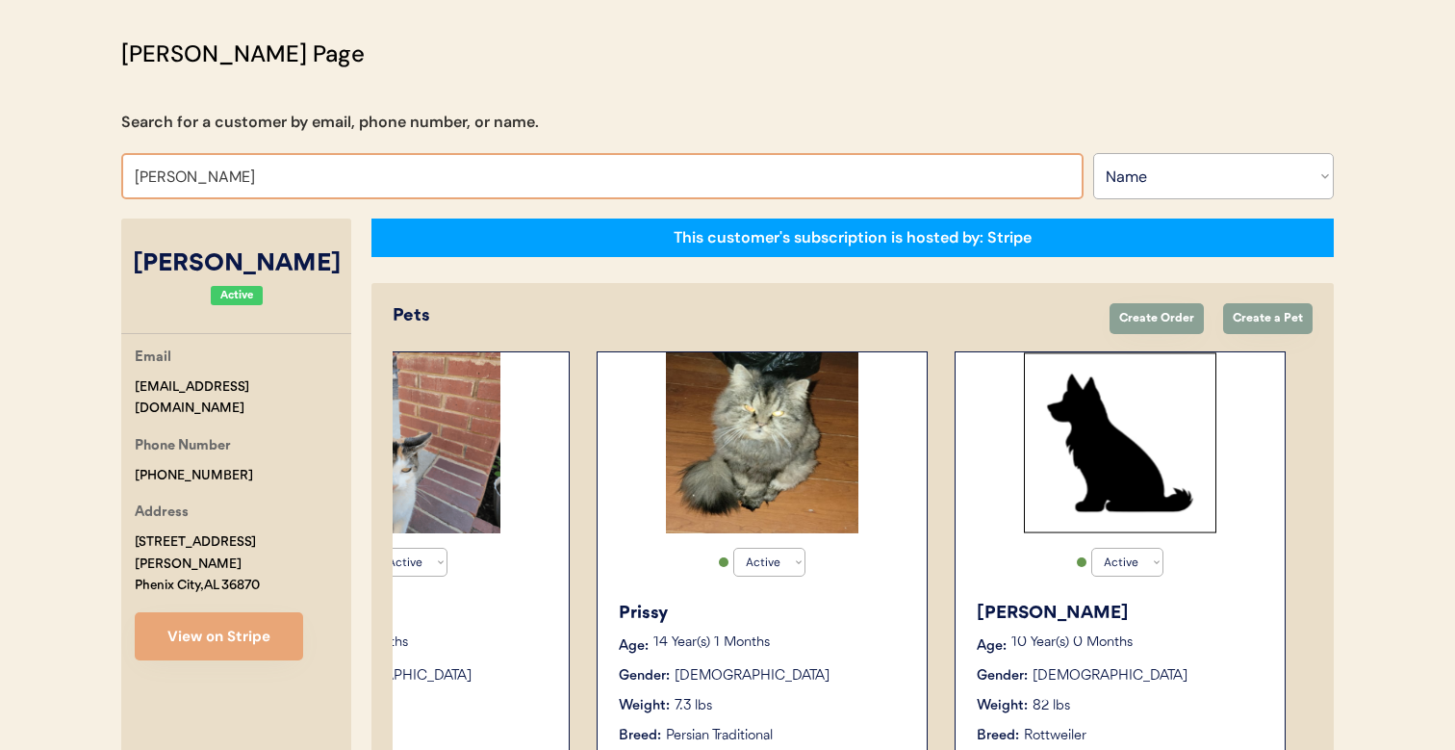
type input "[PERSON_NAME]"
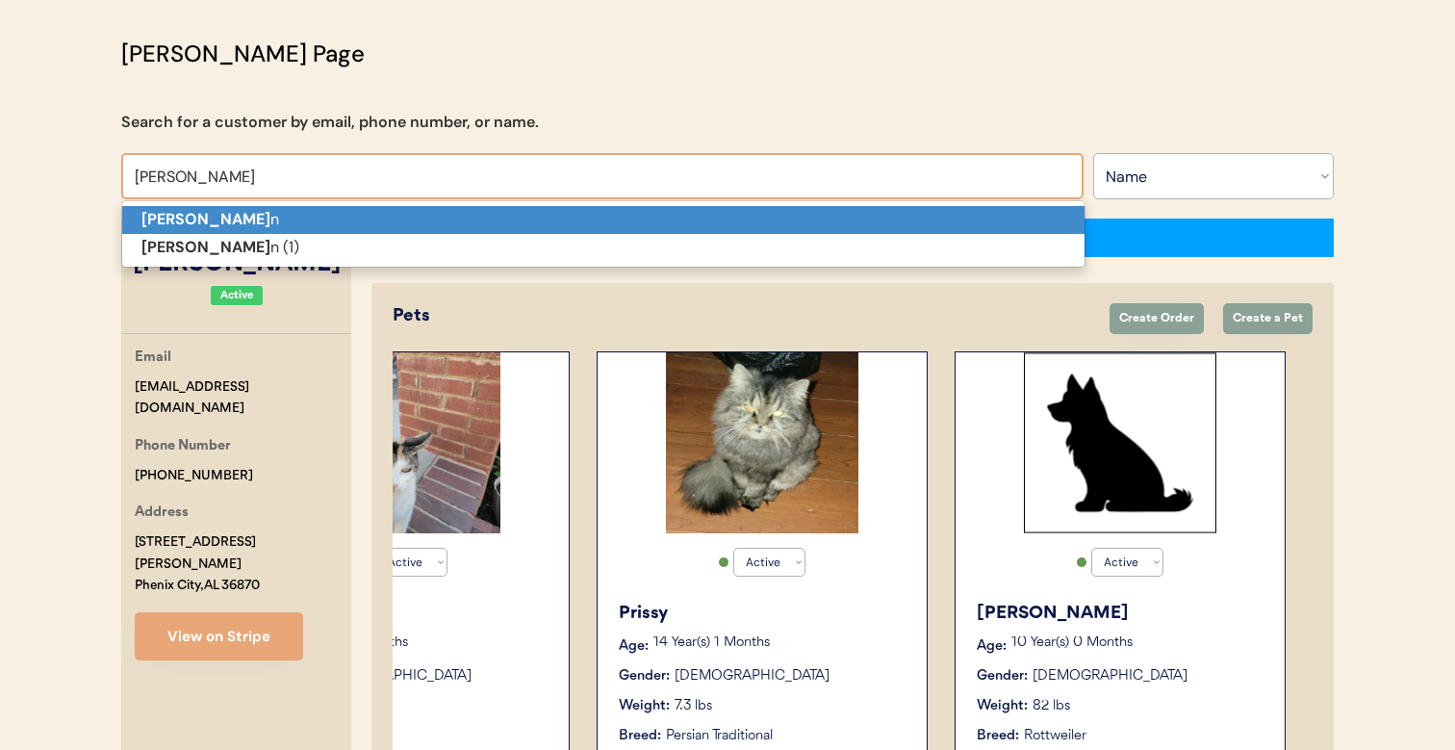
click at [892, 222] on p "[PERSON_NAME] n" at bounding box center [603, 220] width 963 height 28
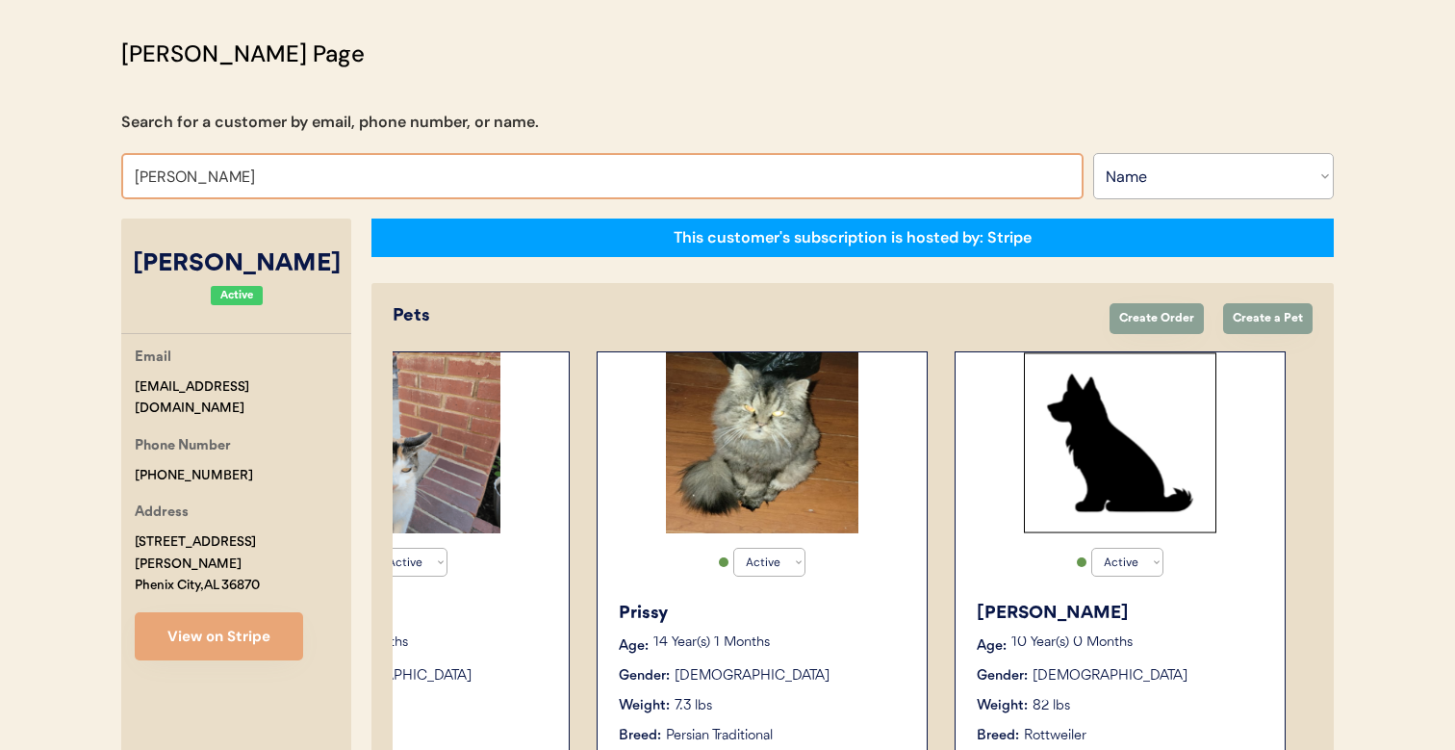
click at [868, 169] on input "[PERSON_NAME]" at bounding box center [602, 176] width 963 height 46
type input "[PERSON_NAME]"
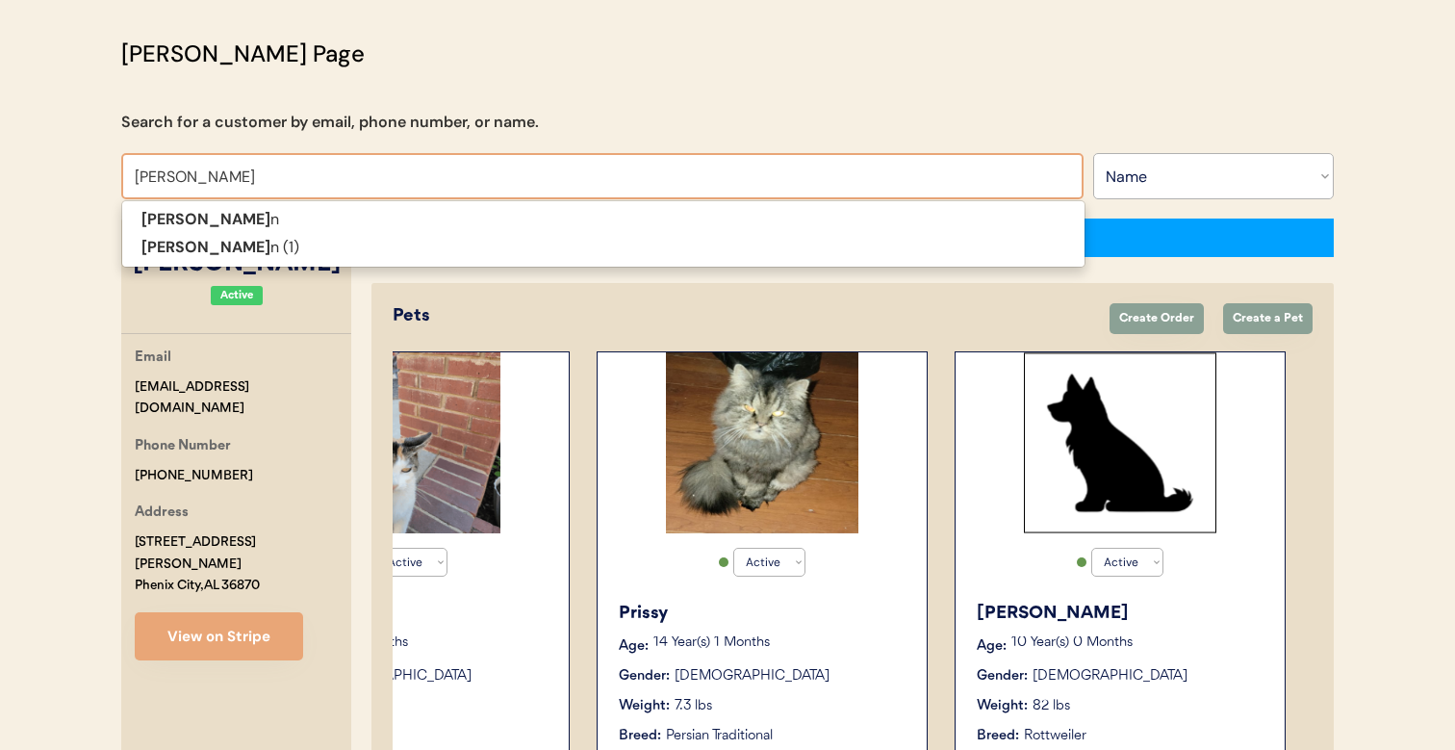
type input "[PERSON_NAME]"
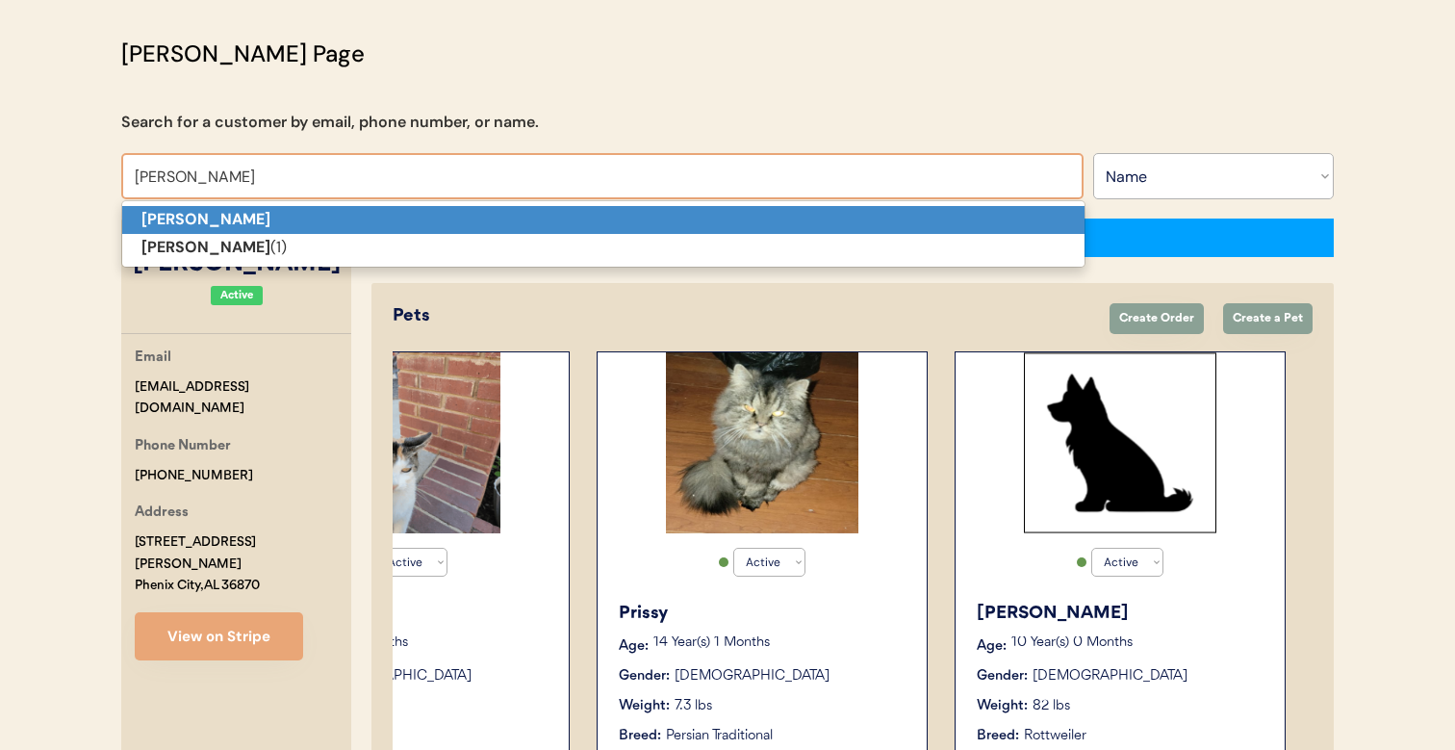
click at [809, 213] on p "[PERSON_NAME]" at bounding box center [603, 220] width 963 height 28
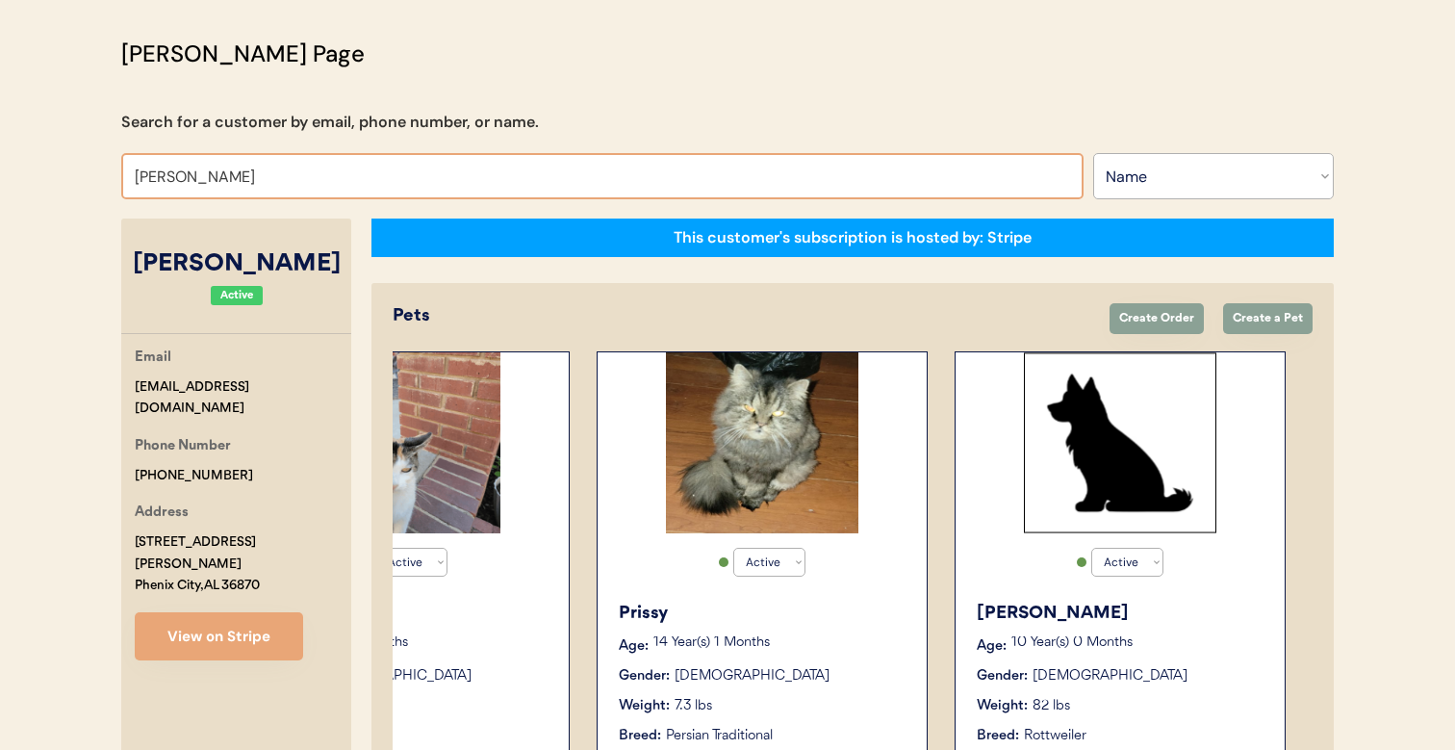
click at [968, 179] on input "[PERSON_NAME]" at bounding box center [602, 176] width 963 height 46
type input "[PERSON_NAME]"
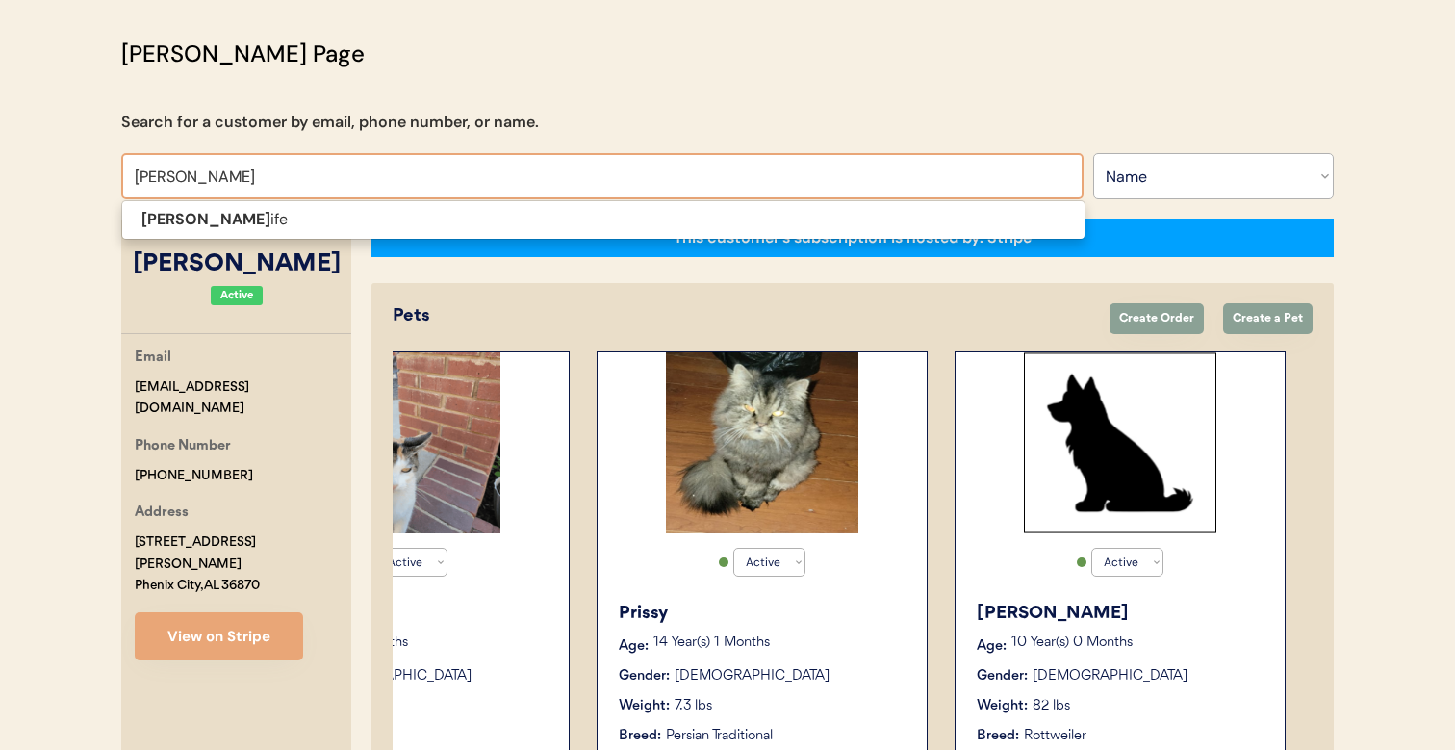
type input "[PERSON_NAME]"
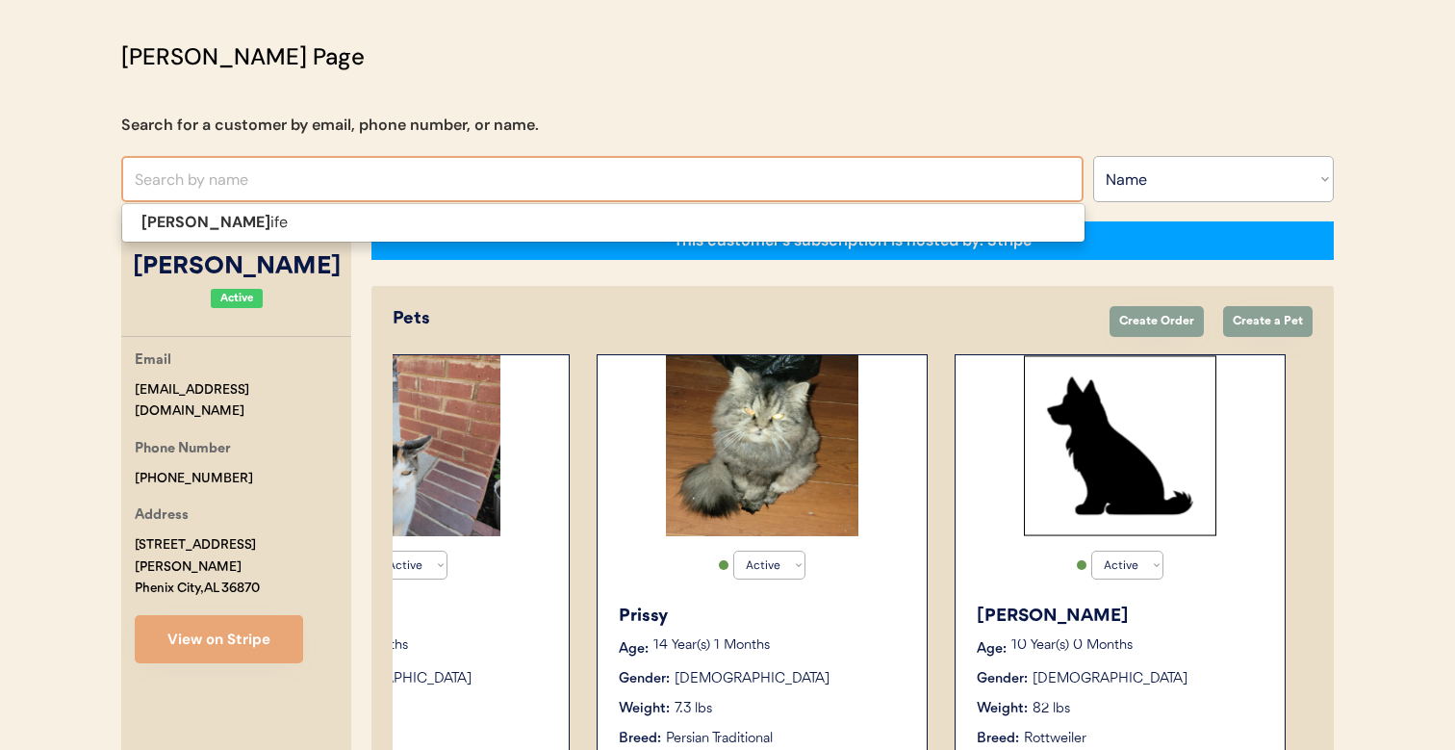
click at [905, 248] on div "This customer's subscription is hosted by: Stripe" at bounding box center [853, 240] width 963 height 39
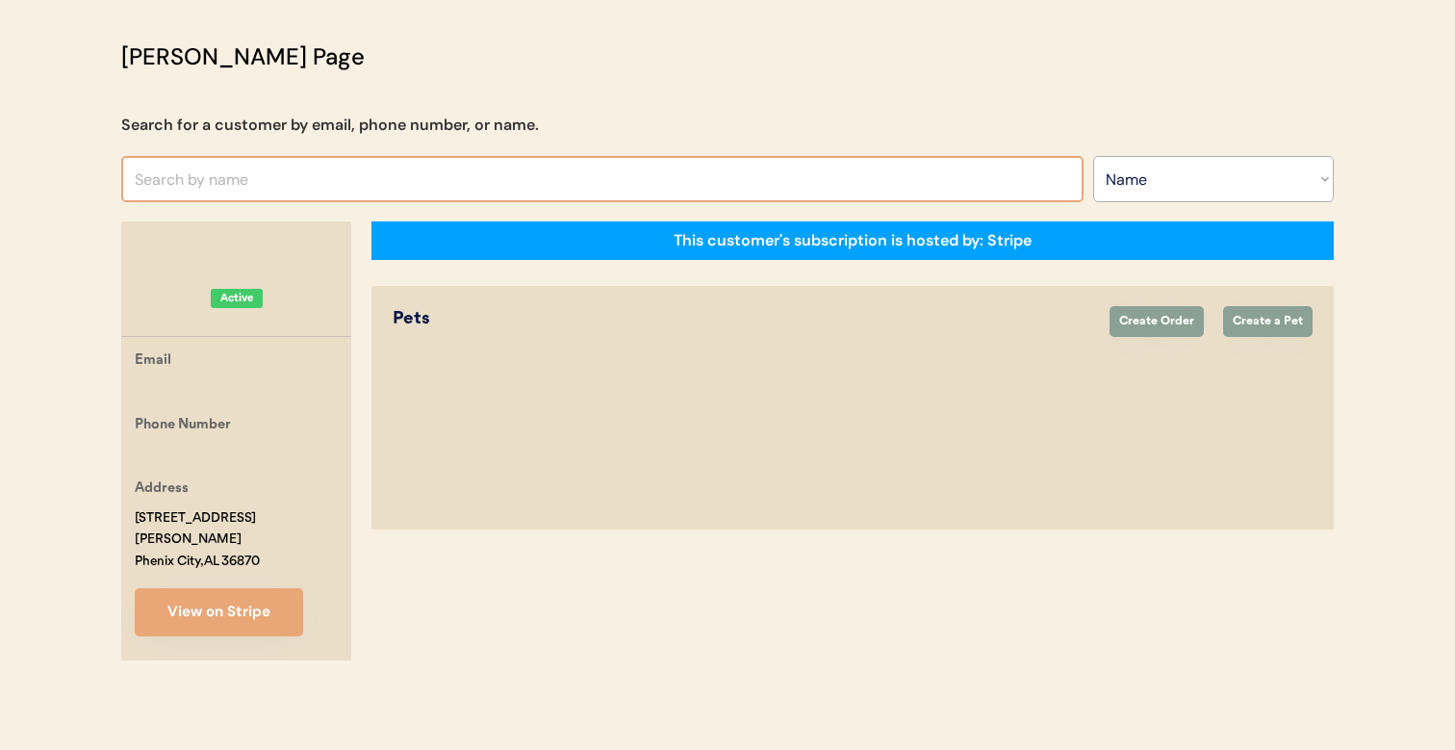
click at [913, 195] on input "text" at bounding box center [602, 179] width 963 height 46
type input "as"
type input "[PERSON_NAME]"
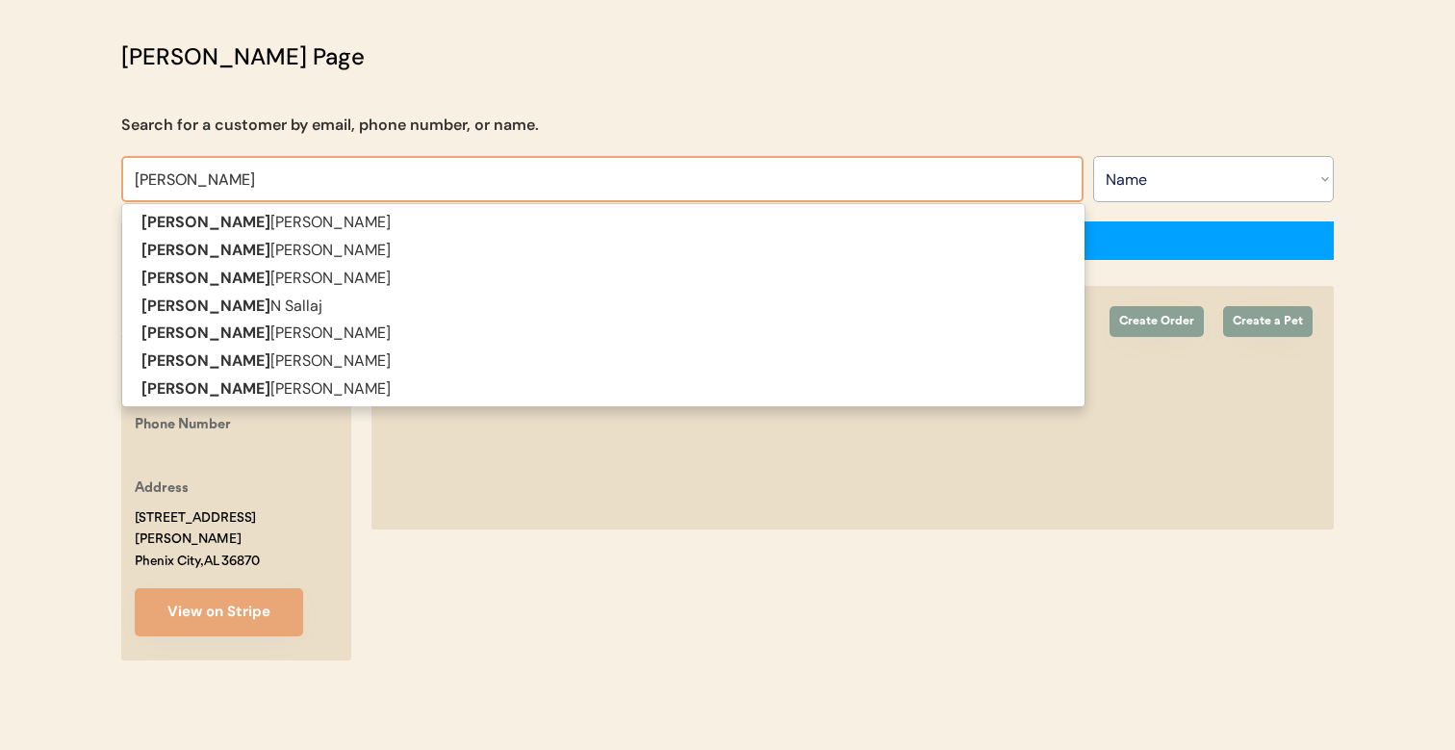
type input "[PERSON_NAME]"
type input "ashley fi"
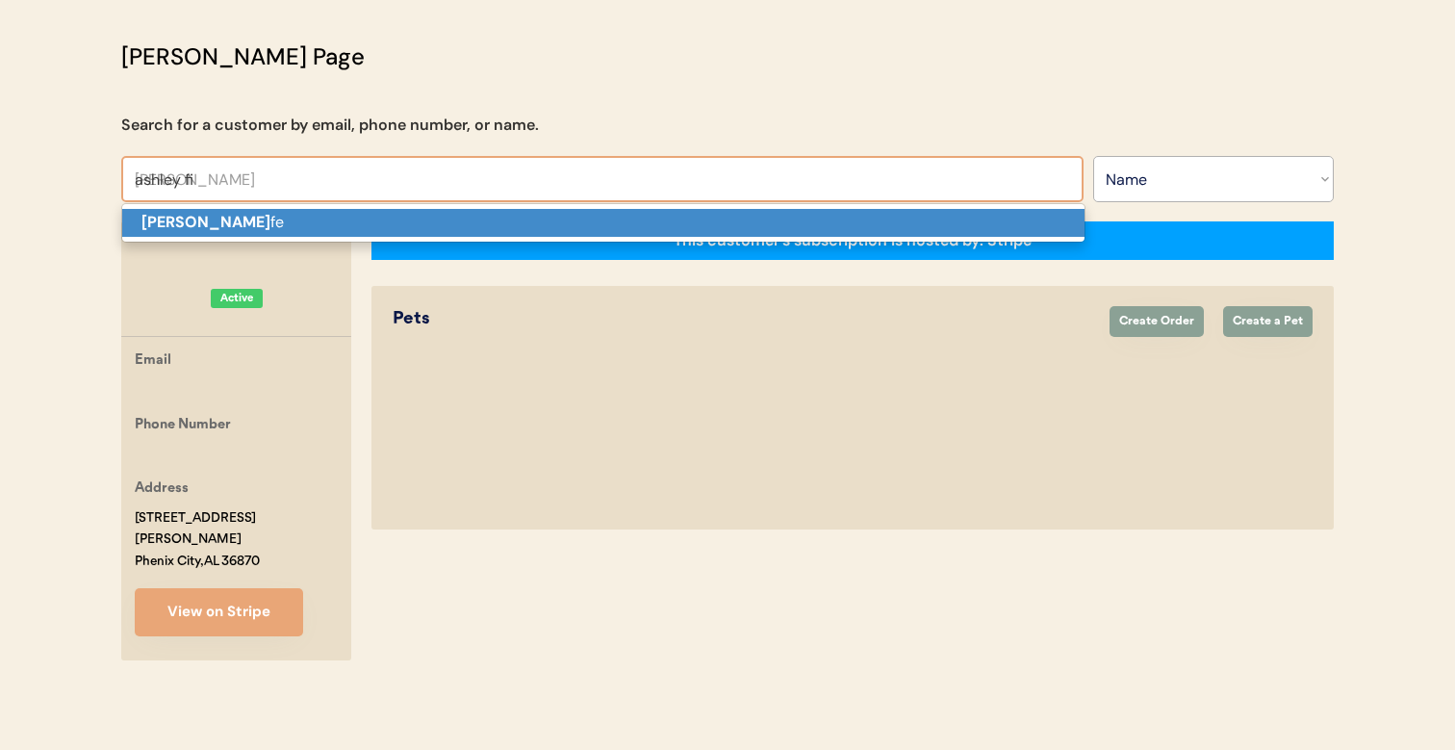
click at [854, 222] on p "Ashley Fi fe" at bounding box center [603, 223] width 963 height 28
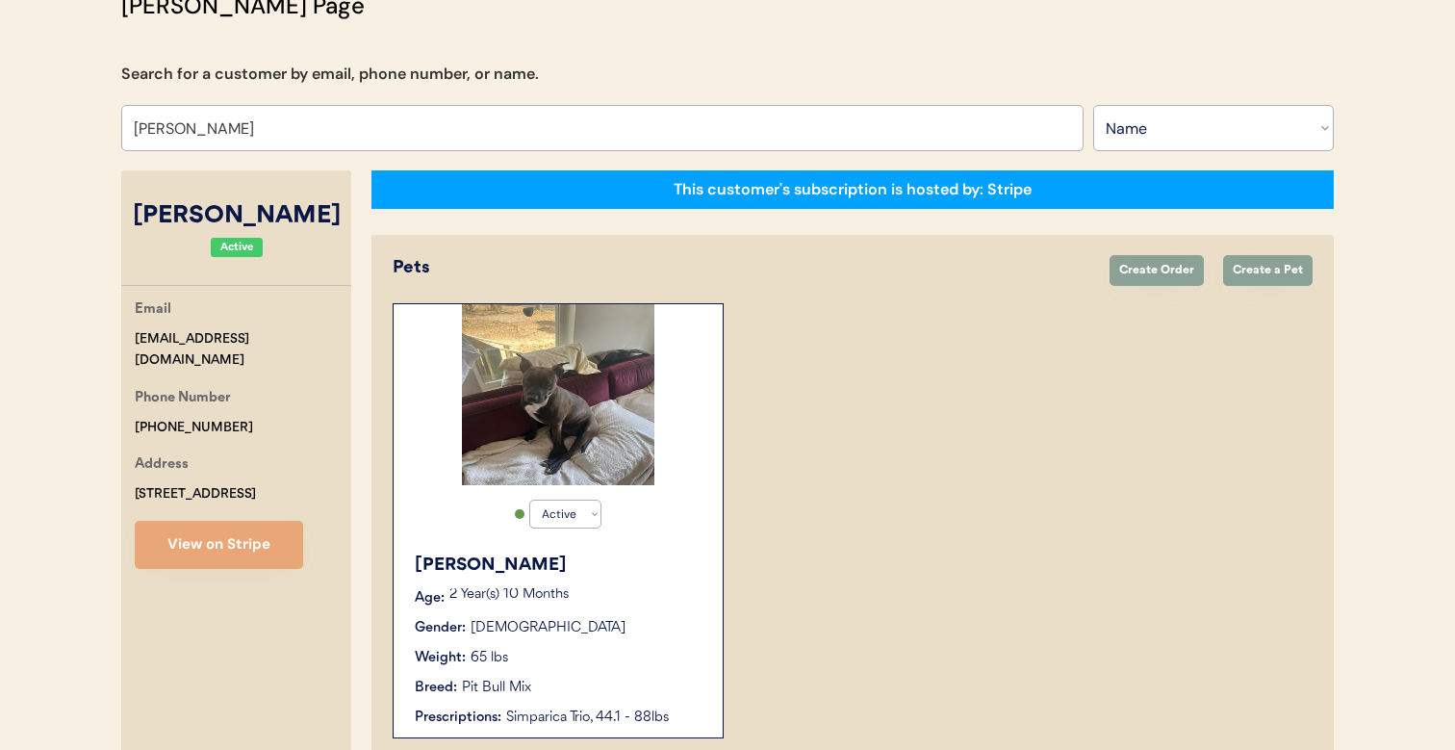
scroll to position [154, 0]
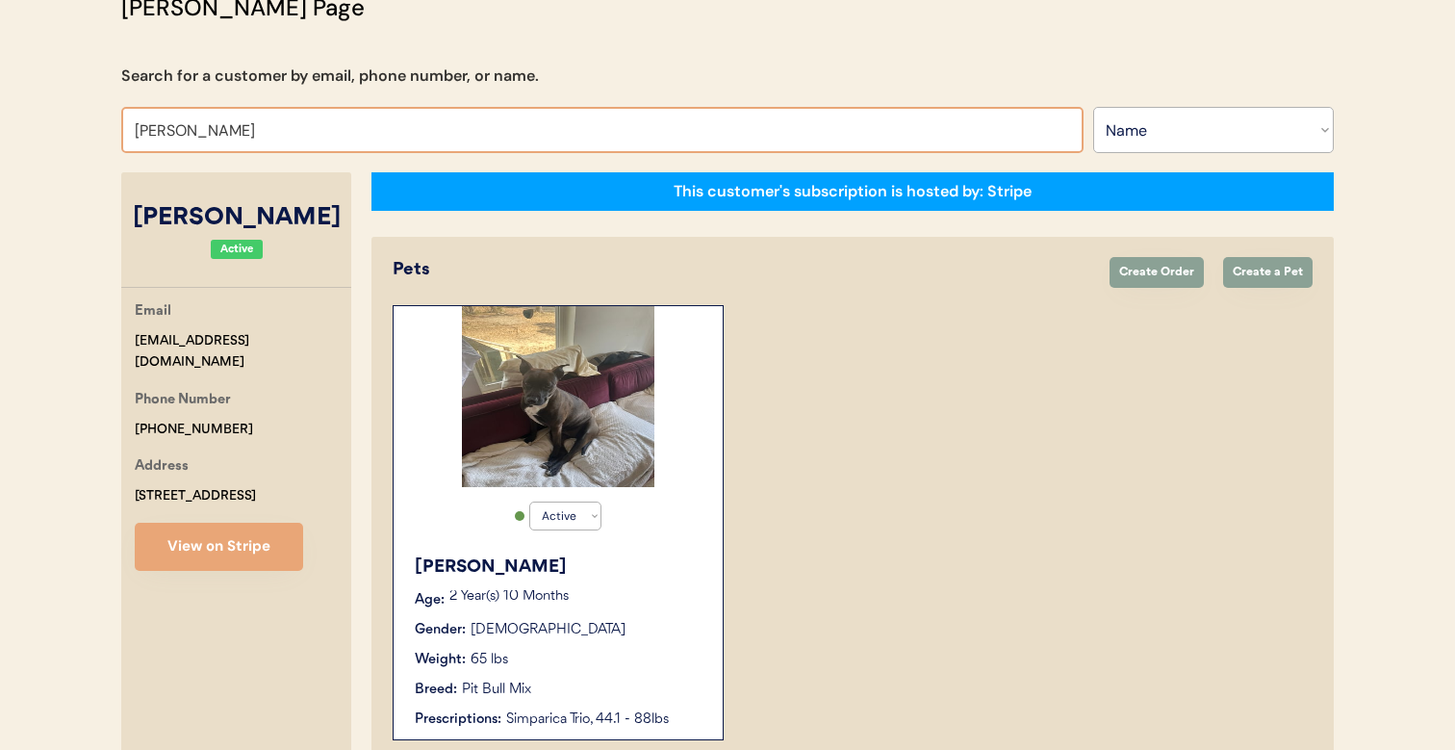
click at [688, 115] on input "[PERSON_NAME]" at bounding box center [602, 130] width 963 height 46
type input "[PERSON_NAME]"
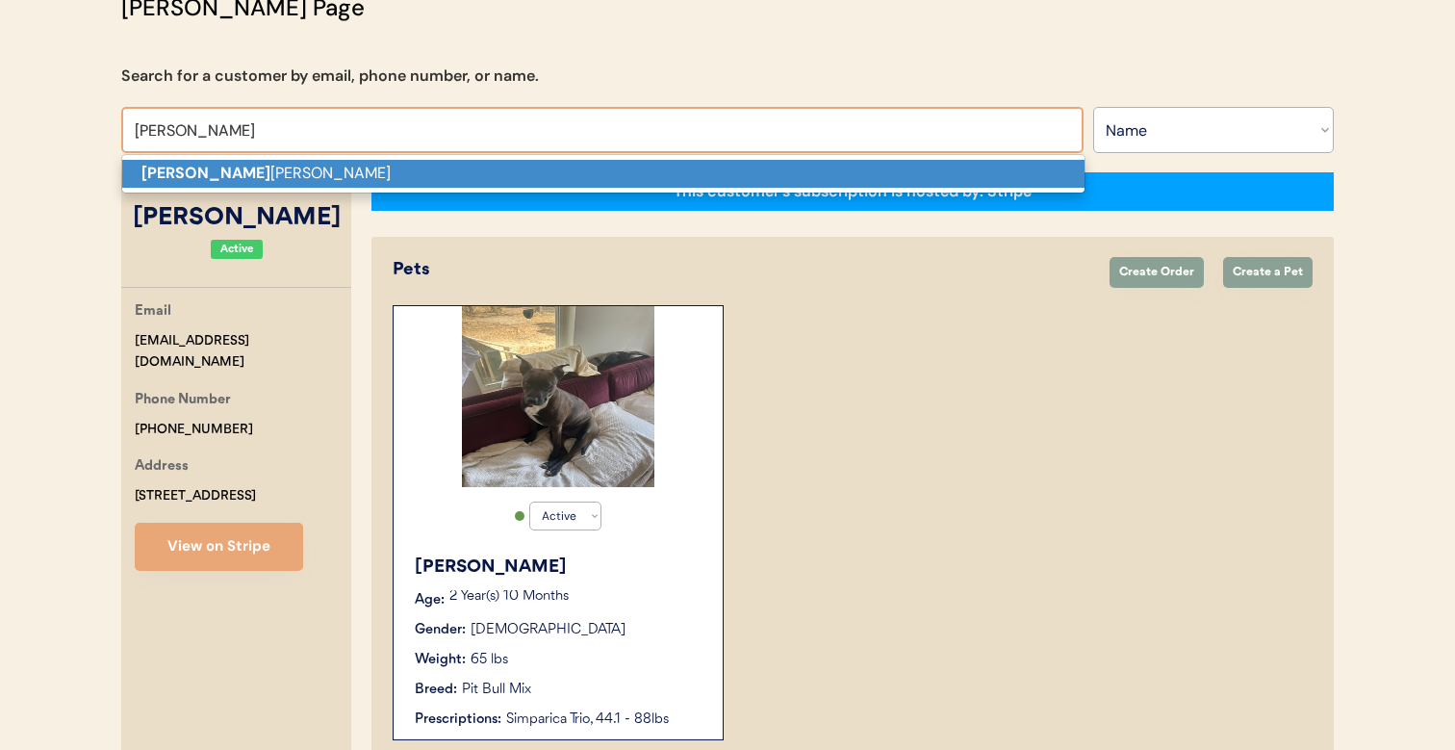
click at [653, 161] on p "[PERSON_NAME]" at bounding box center [603, 174] width 963 height 28
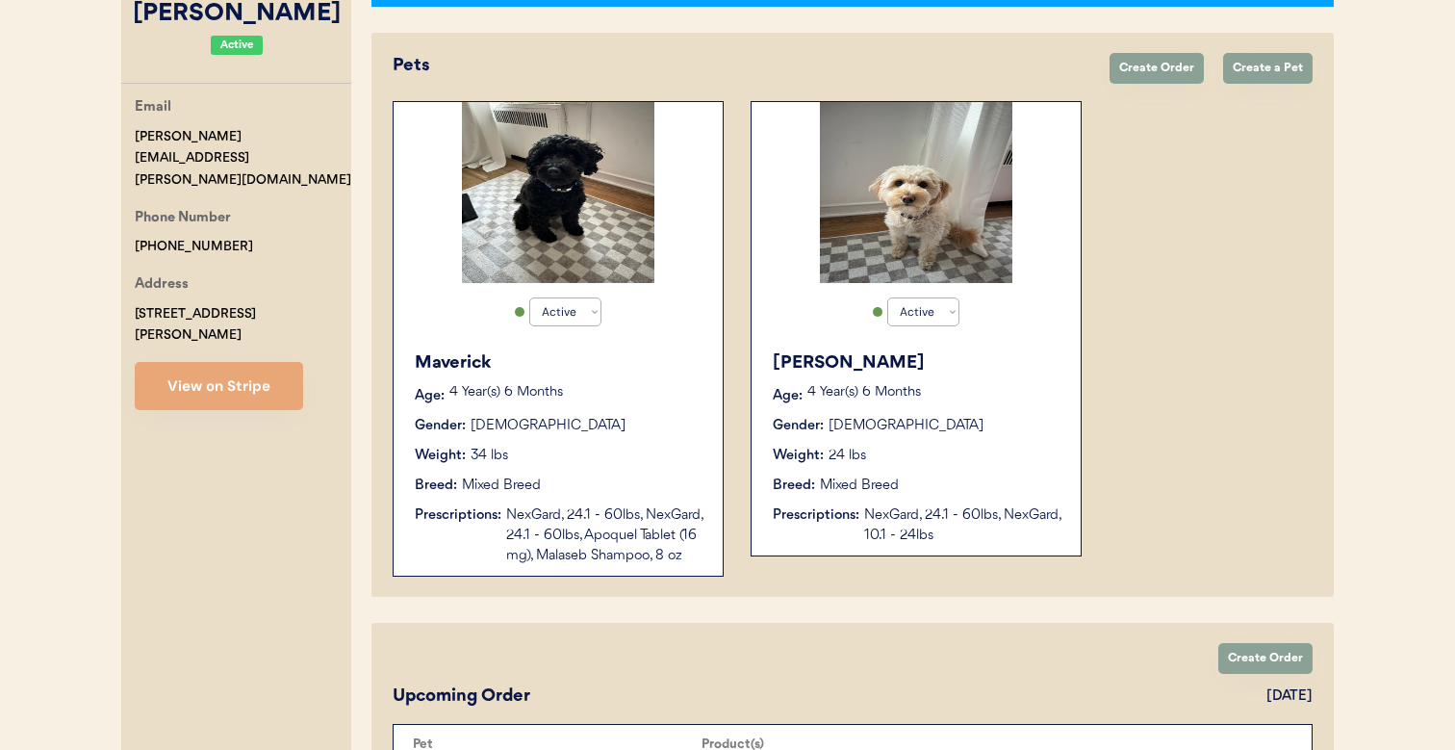
scroll to position [360, 0]
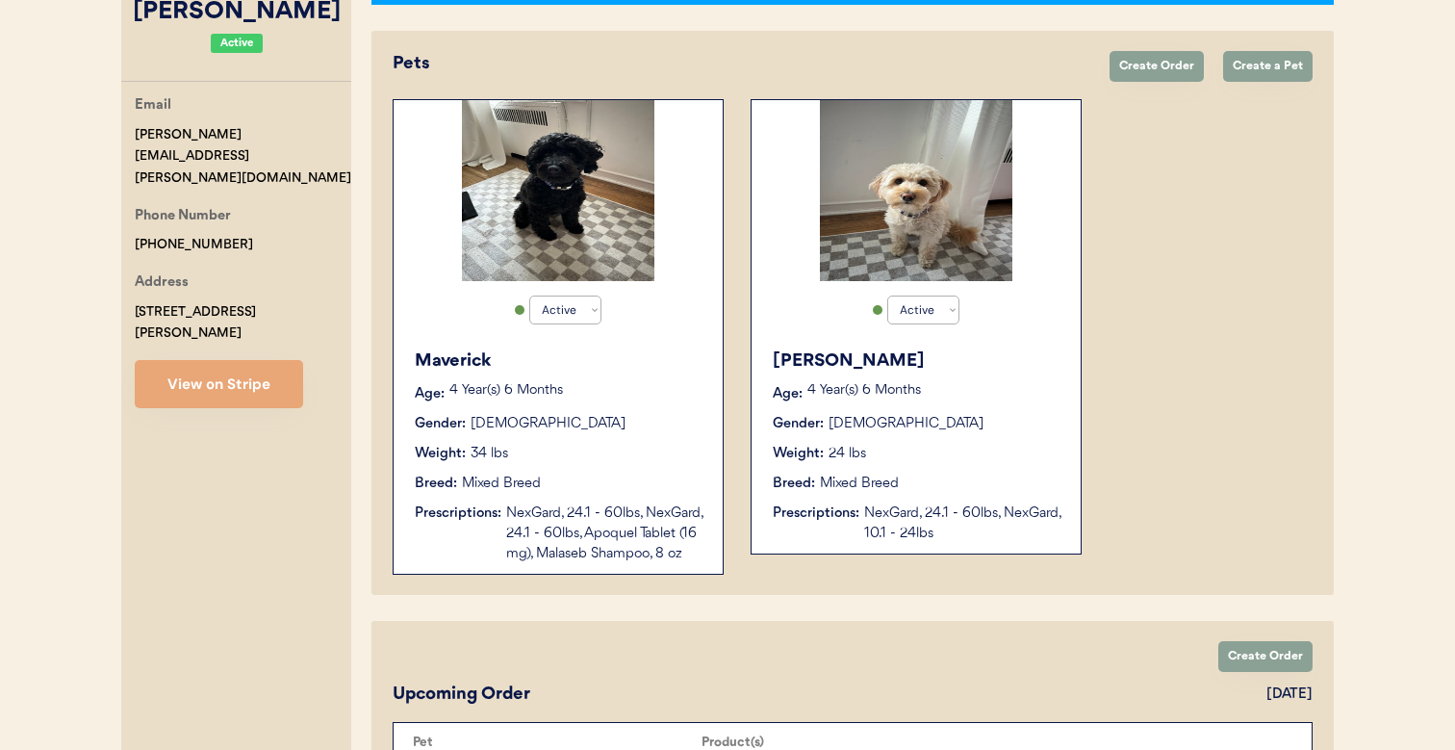
type input "[PERSON_NAME]"
drag, startPoint x: 198, startPoint y: 135, endPoint x: 108, endPoint y: 135, distance: 90.5
copy div "[PERSON_NAME][EMAIL_ADDRESS][PERSON_NAME][DOMAIN_NAME]"
